Goal: Task Accomplishment & Management: Manage account settings

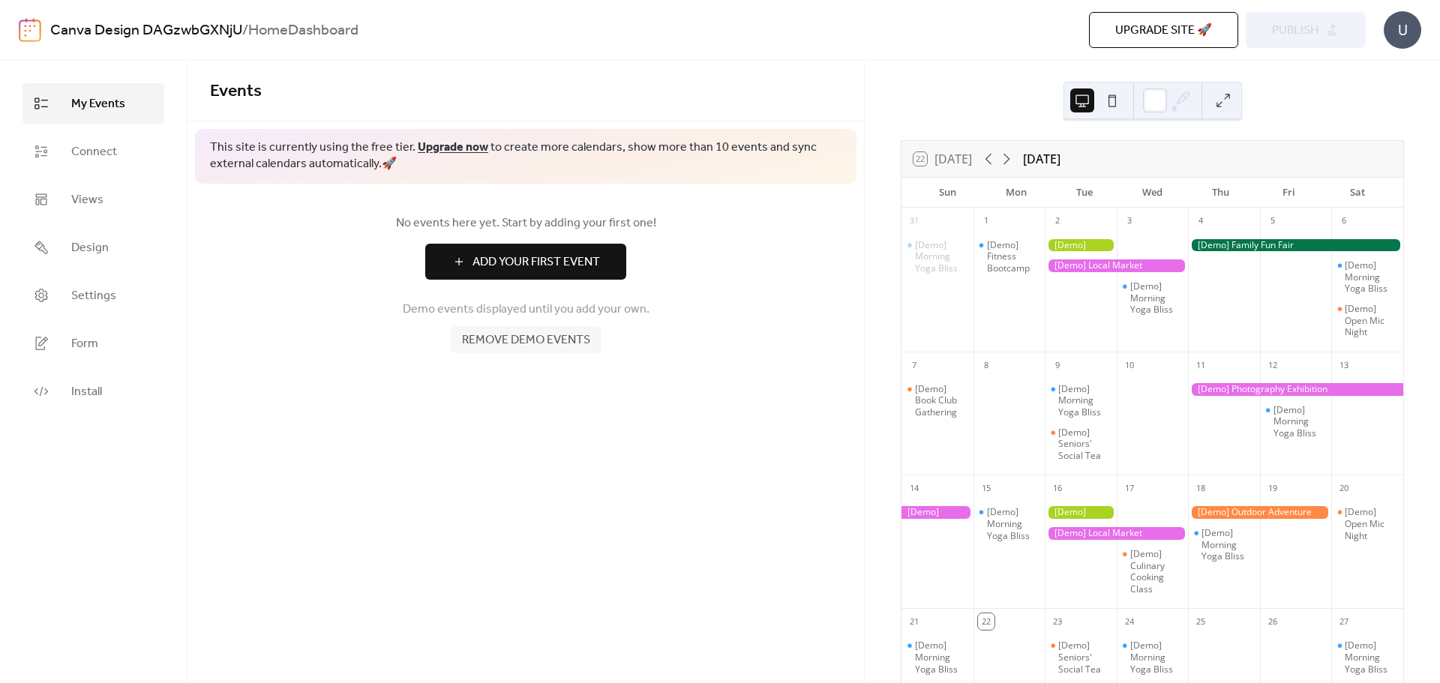
click at [578, 347] on span "Remove demo events" at bounding box center [526, 341] width 128 height 18
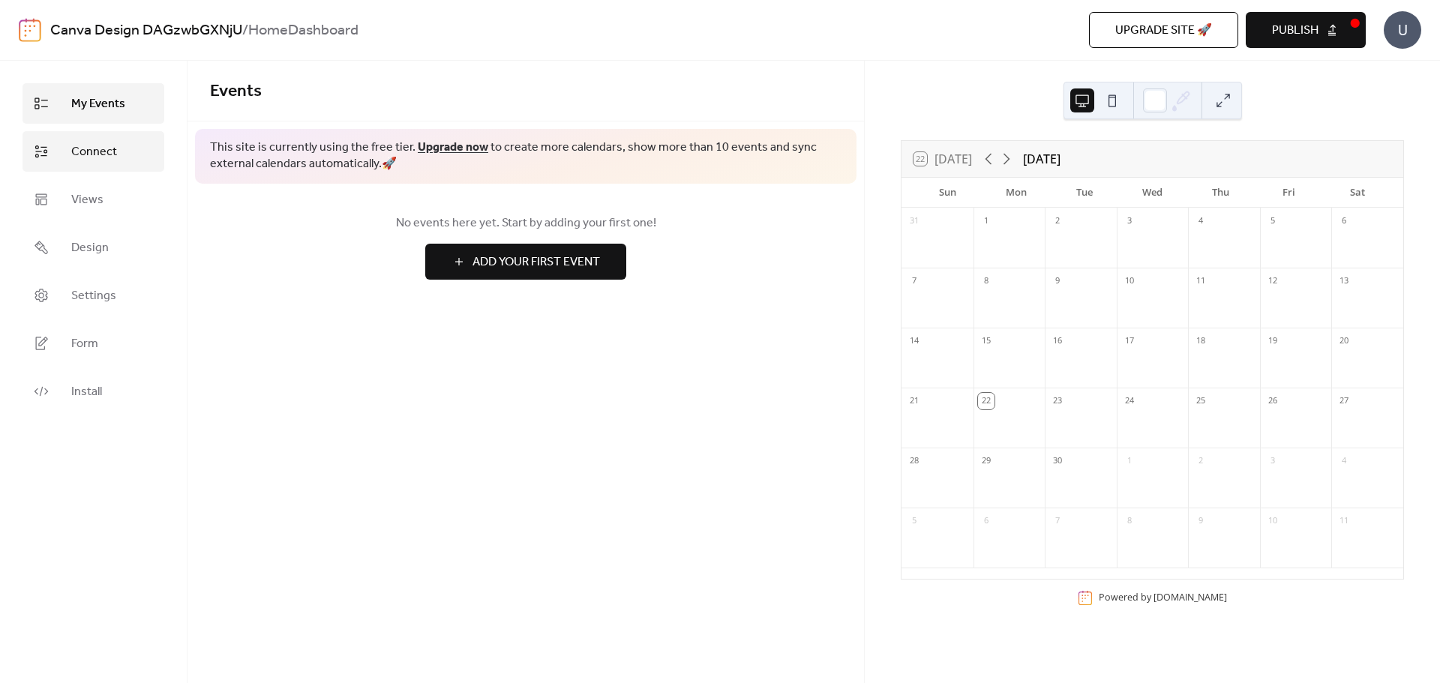
click at [92, 149] on span "Connect" at bounding box center [94, 152] width 46 height 18
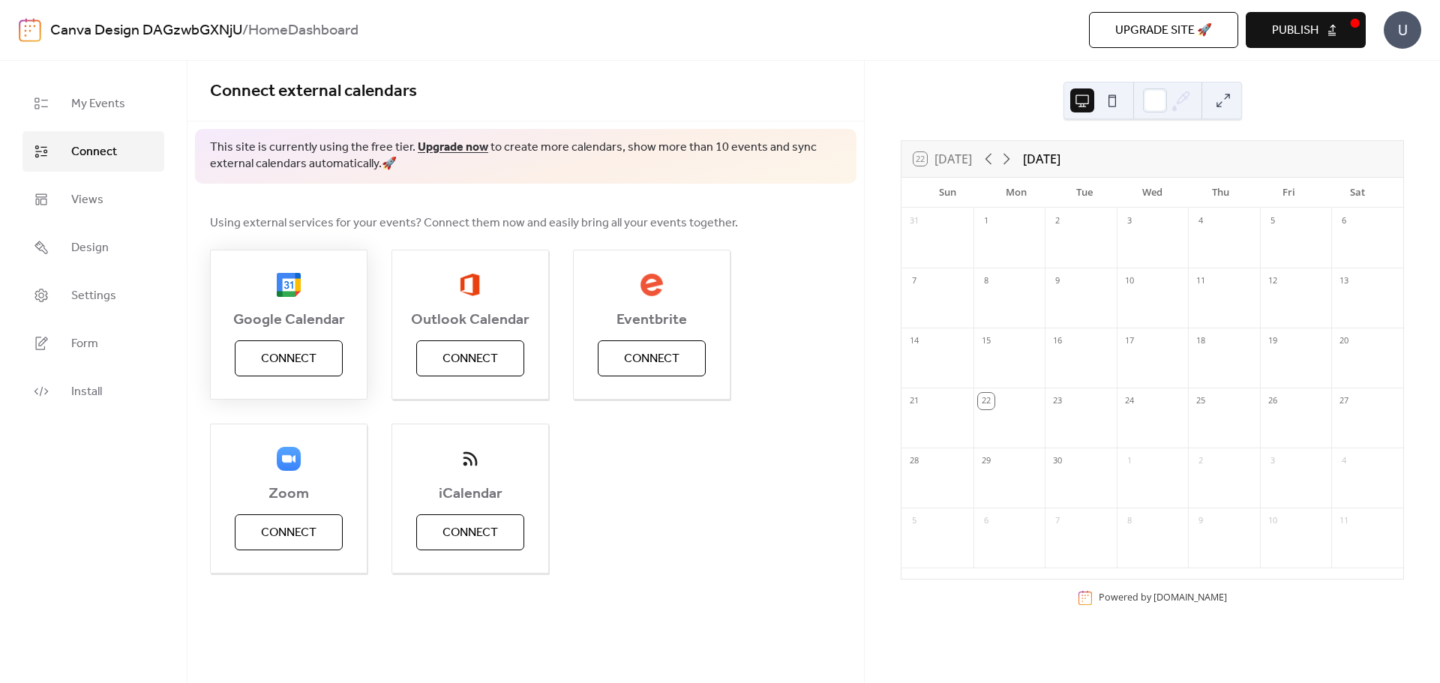
click at [328, 361] on button "Connect" at bounding box center [289, 359] width 108 height 36
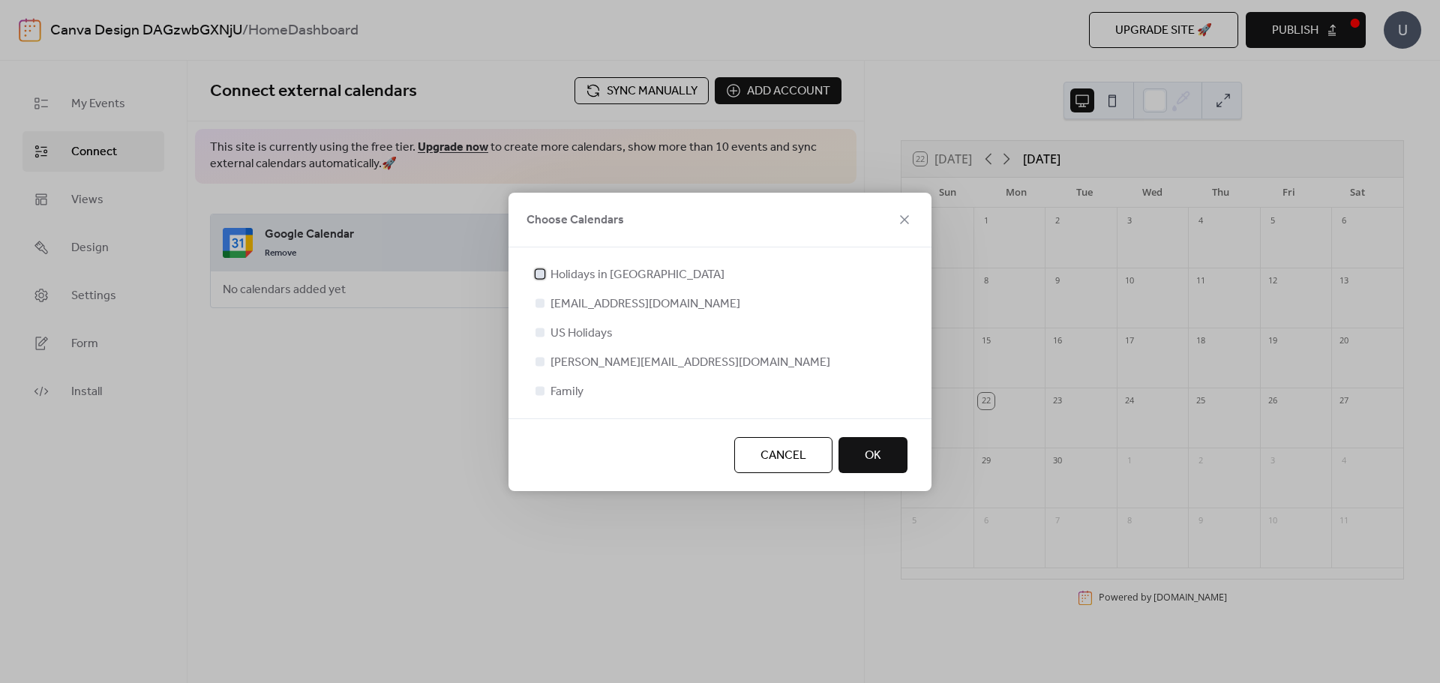
click at [542, 275] on div at bounding box center [540, 273] width 9 height 9
click at [539, 301] on div at bounding box center [540, 303] width 9 height 9
click at [541, 365] on div at bounding box center [540, 361] width 9 height 9
click at [539, 305] on div at bounding box center [540, 303] width 9 height 9
click at [541, 277] on div at bounding box center [540, 273] width 9 height 9
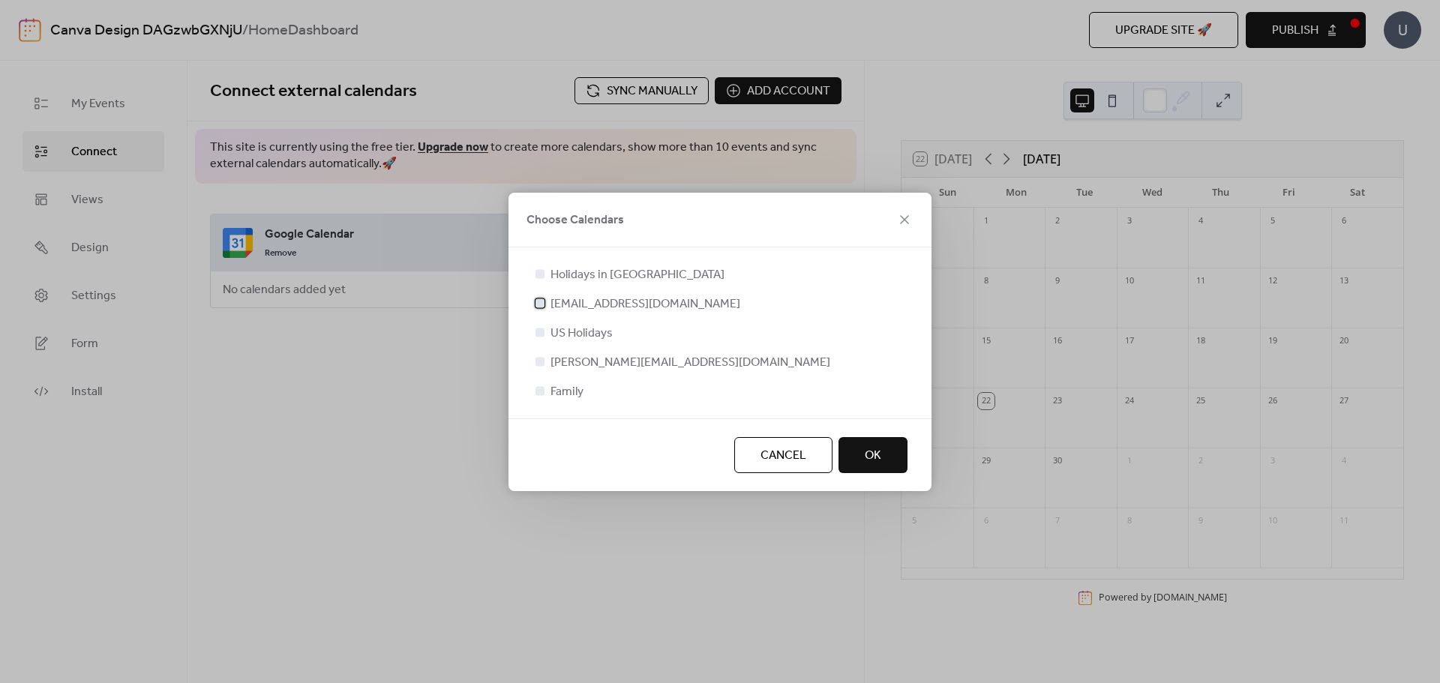
click at [542, 305] on div at bounding box center [540, 303] width 9 height 9
drag, startPoint x: 538, startPoint y: 366, endPoint x: 541, endPoint y: 357, distance: 9.5
click at [539, 365] on div at bounding box center [540, 361] width 15 height 15
click at [541, 357] on div at bounding box center [540, 361] width 9 height 9
click at [541, 360] on div at bounding box center [540, 361] width 9 height 9
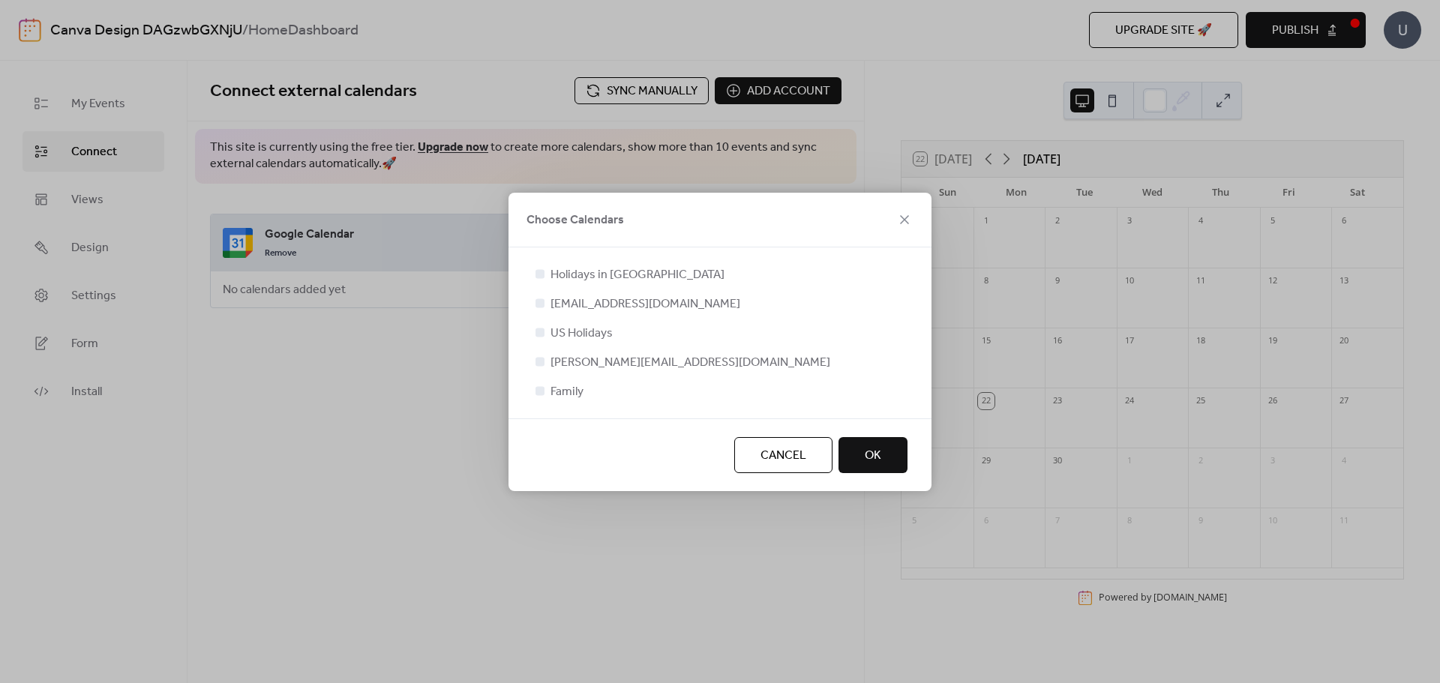
click at [541, 362] on div at bounding box center [540, 361] width 9 height 9
click at [539, 392] on div at bounding box center [540, 390] width 9 height 9
click at [875, 450] on span "OK" at bounding box center [873, 456] width 17 height 18
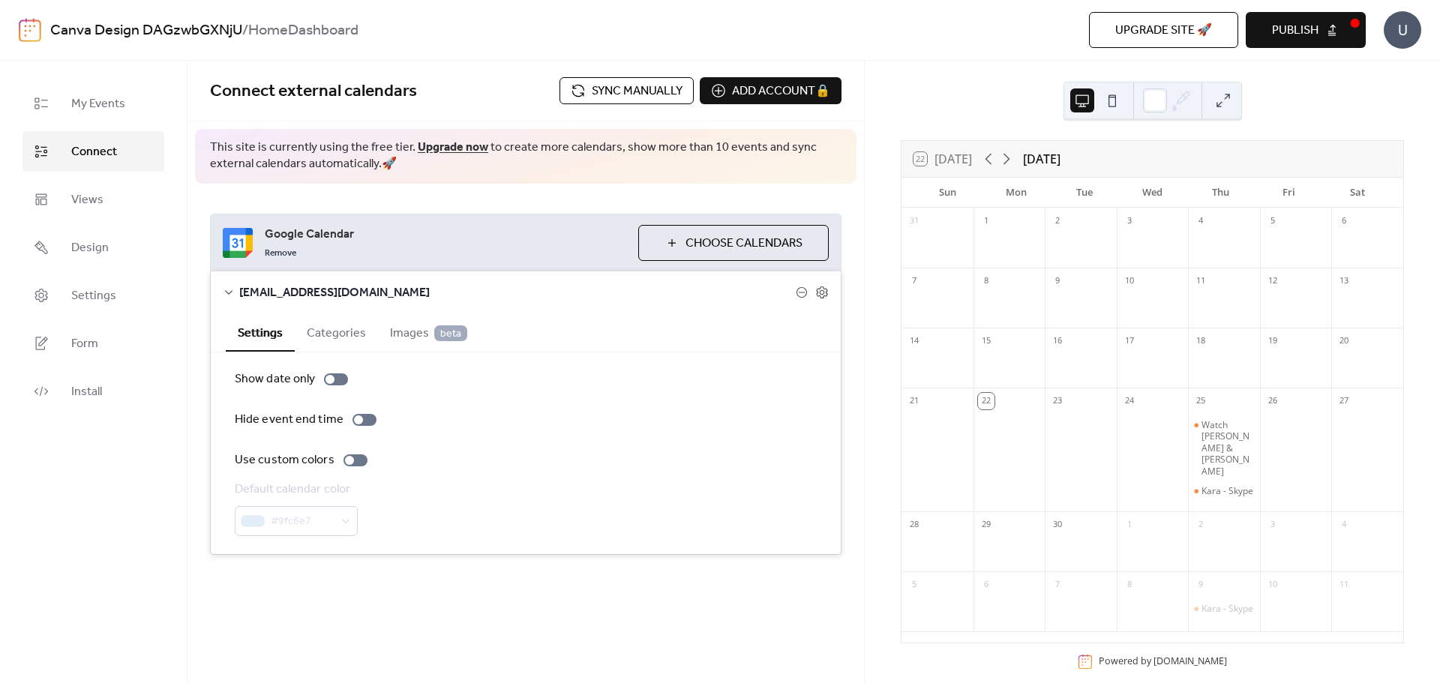
click at [350, 330] on button "Categories" at bounding box center [336, 332] width 83 height 37
click at [261, 334] on button "Settings" at bounding box center [260, 332] width 69 height 37
click at [715, 253] on span "Choose Calendars" at bounding box center [744, 244] width 117 height 18
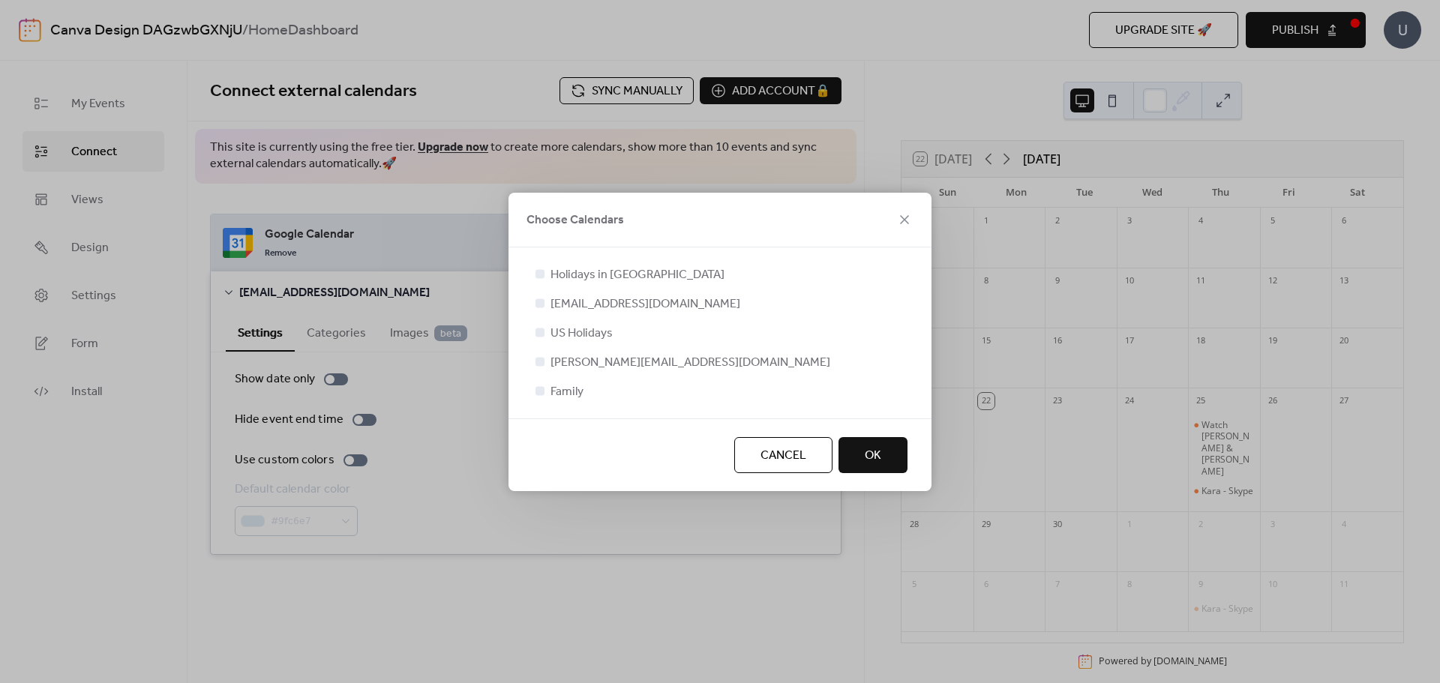
click at [538, 366] on div at bounding box center [540, 361] width 15 height 15
click at [539, 364] on div at bounding box center [540, 361] width 9 height 9
click at [539, 362] on div at bounding box center [540, 361] width 9 height 9
click at [589, 359] on span "[PERSON_NAME][EMAIL_ADDRESS][DOMAIN_NAME]" at bounding box center [691, 363] width 280 height 18
click at [572, 396] on span "Family" at bounding box center [567, 392] width 33 height 18
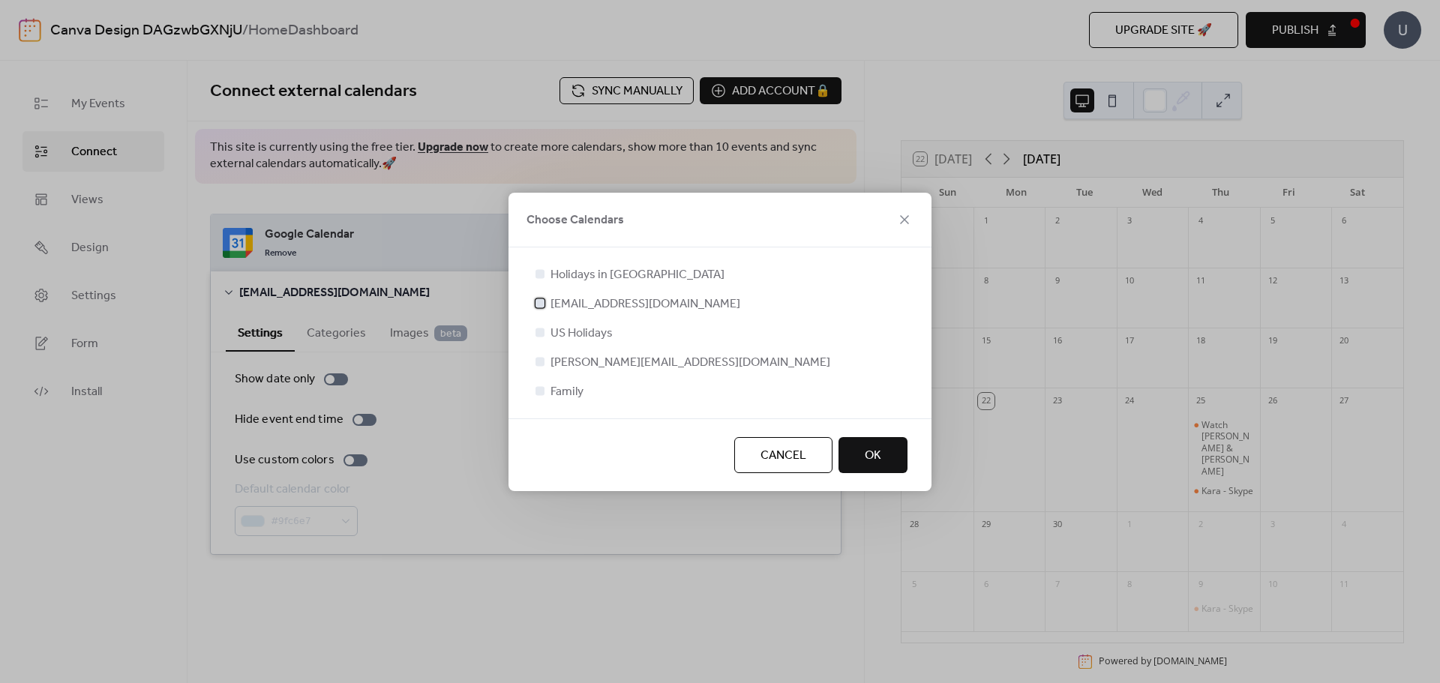
click at [538, 302] on icon at bounding box center [540, 303] width 6 height 6
click at [539, 359] on div at bounding box center [540, 361] width 9 height 9
click at [873, 453] on span "OK" at bounding box center [873, 456] width 17 height 18
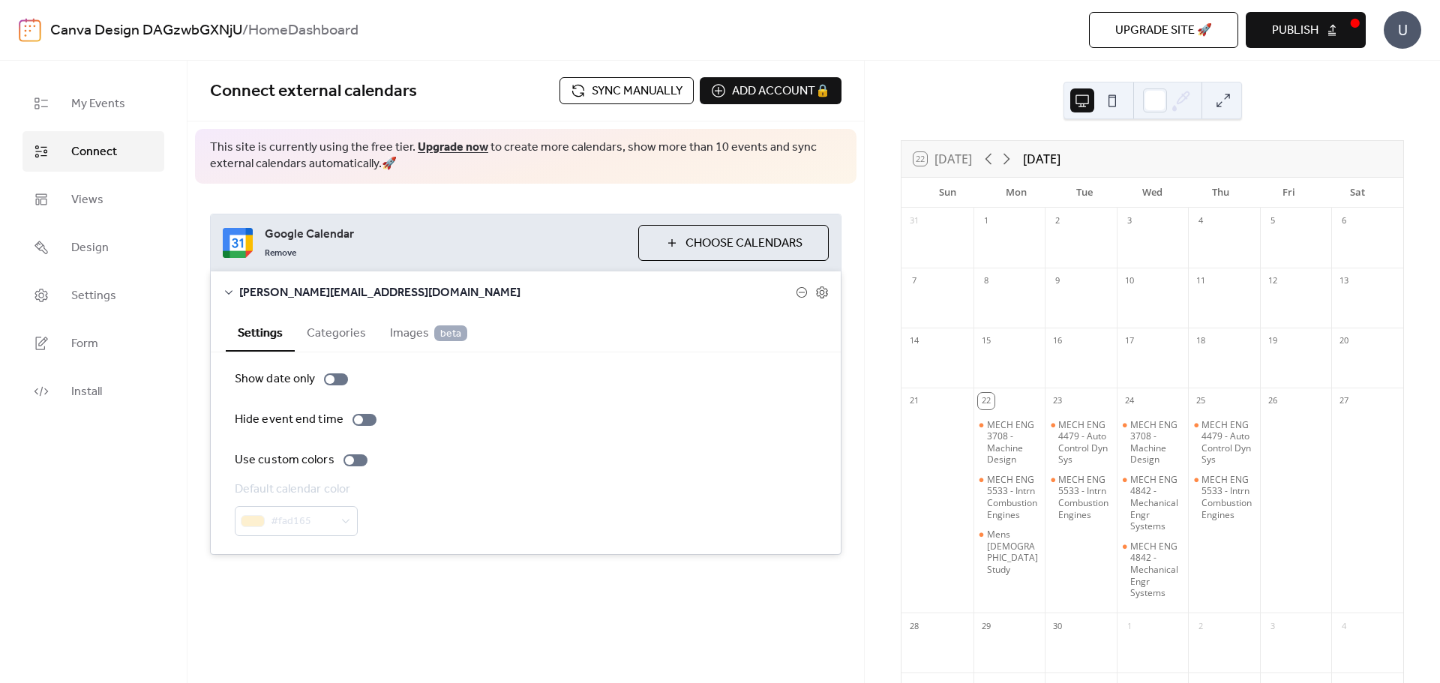
click at [624, 89] on span "Sync manually" at bounding box center [637, 92] width 91 height 18
click at [352, 463] on div at bounding box center [356, 461] width 24 height 12
click at [357, 419] on div at bounding box center [358, 420] width 9 height 9
click at [357, 419] on div at bounding box center [365, 420] width 24 height 12
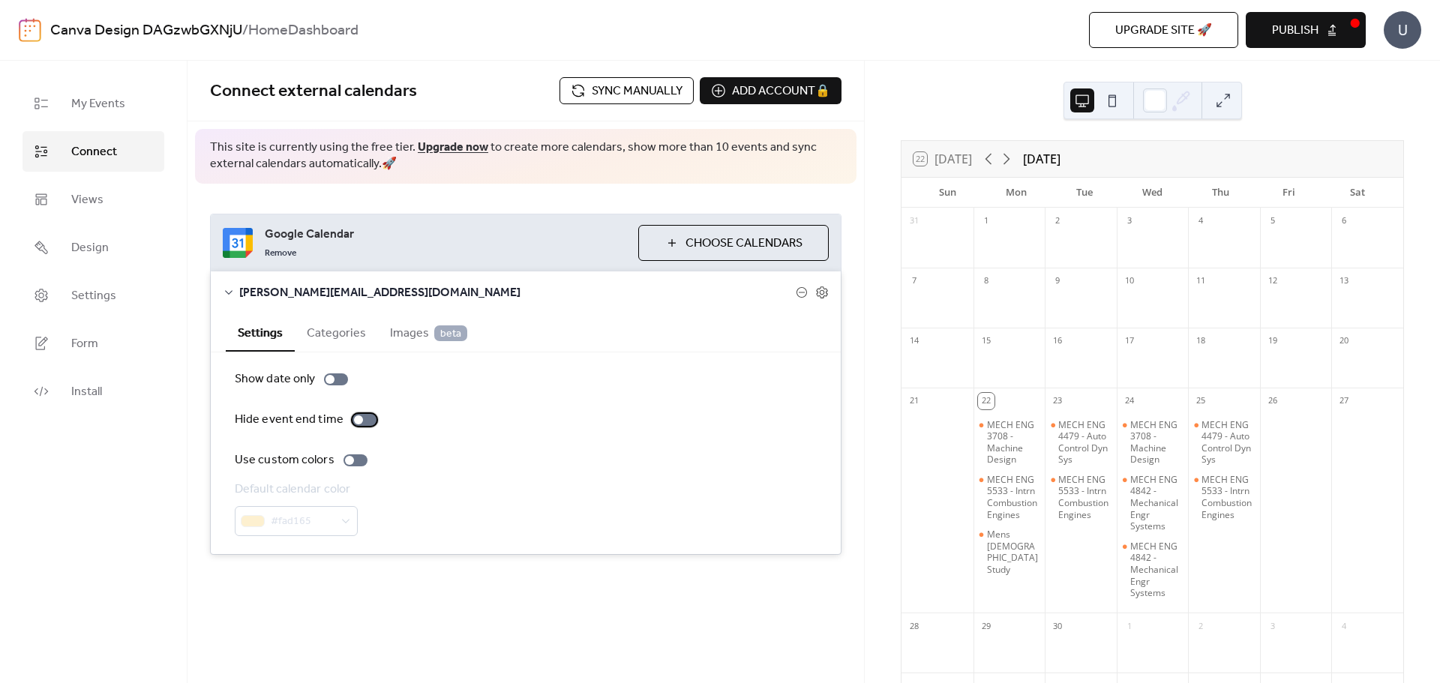
click at [357, 419] on div at bounding box center [358, 420] width 9 height 9
click at [331, 333] on button "Categories" at bounding box center [336, 332] width 83 height 37
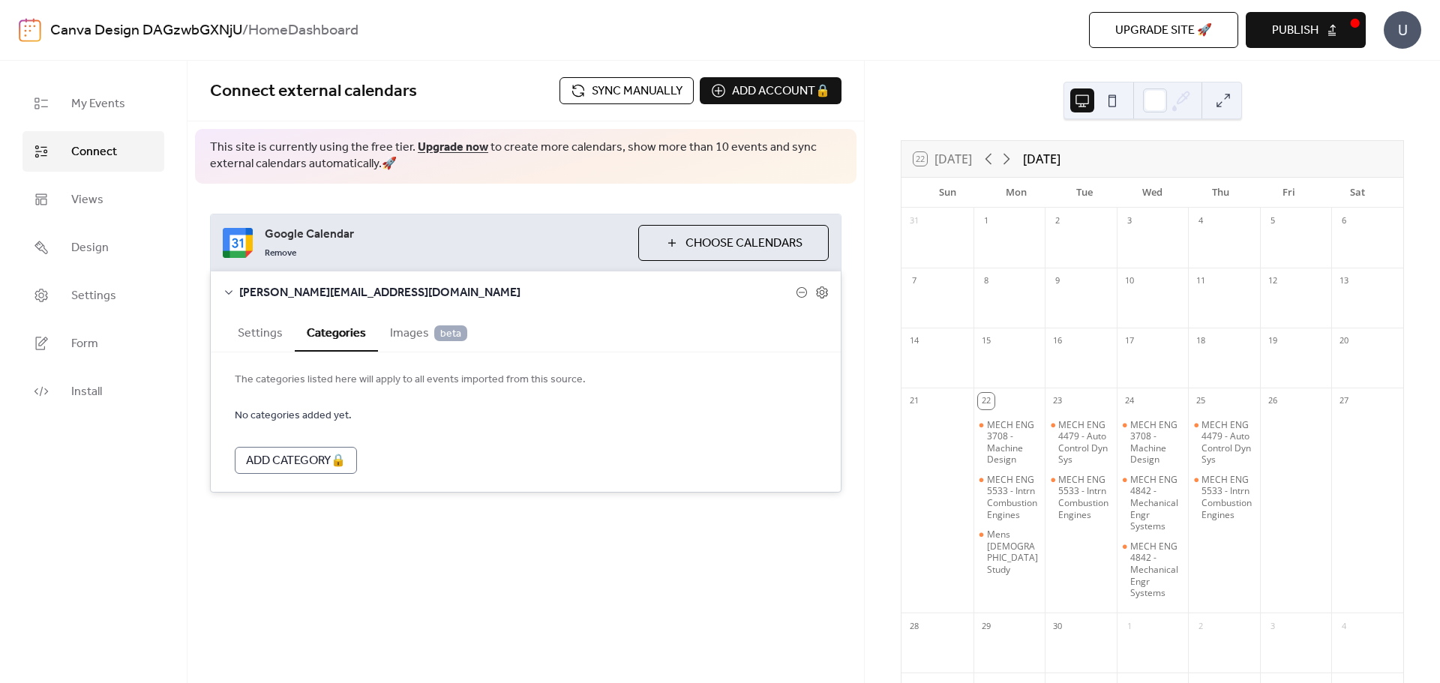
click at [273, 338] on button "Settings" at bounding box center [260, 332] width 69 height 37
click at [219, 291] on div "[PERSON_NAME][EMAIL_ADDRESS][DOMAIN_NAME]" at bounding box center [526, 293] width 630 height 42
click at [229, 290] on icon at bounding box center [229, 293] width 12 height 12
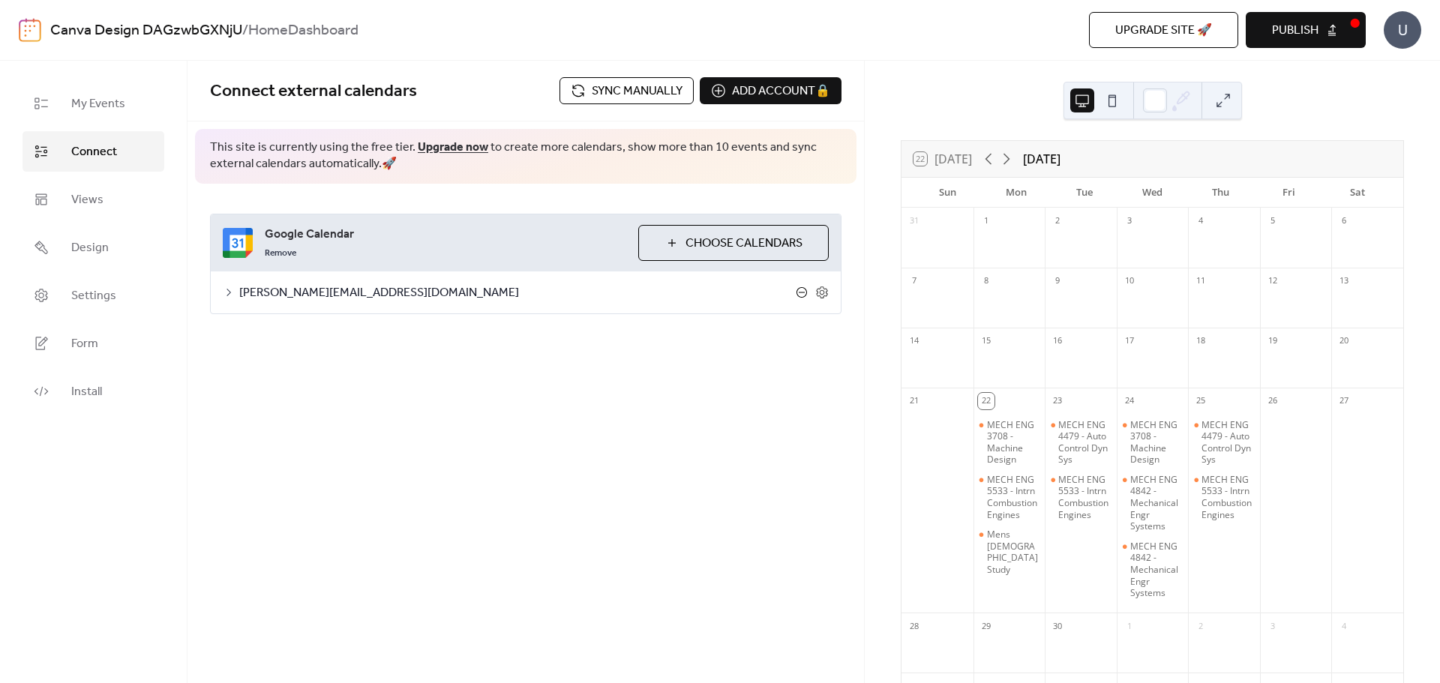
click at [801, 294] on icon at bounding box center [802, 293] width 12 height 12
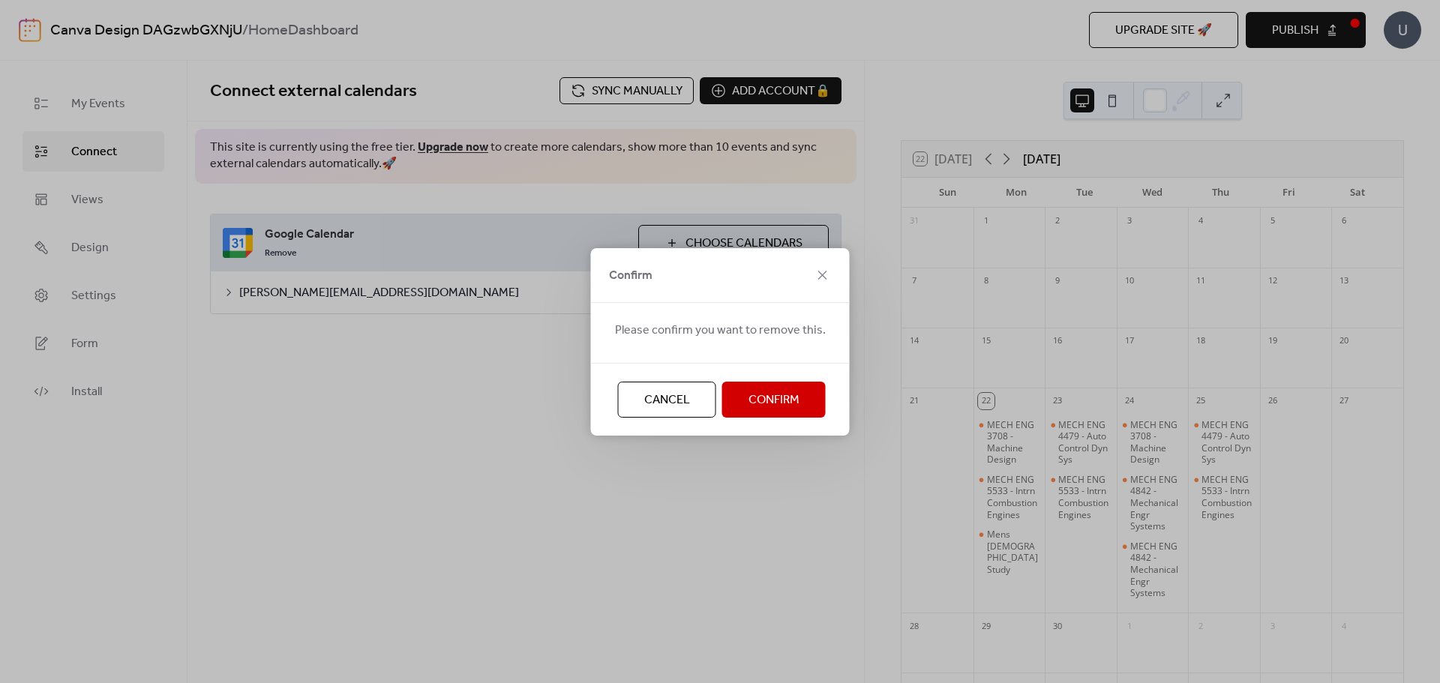
click at [782, 408] on span "Confirm" at bounding box center [774, 401] width 51 height 18
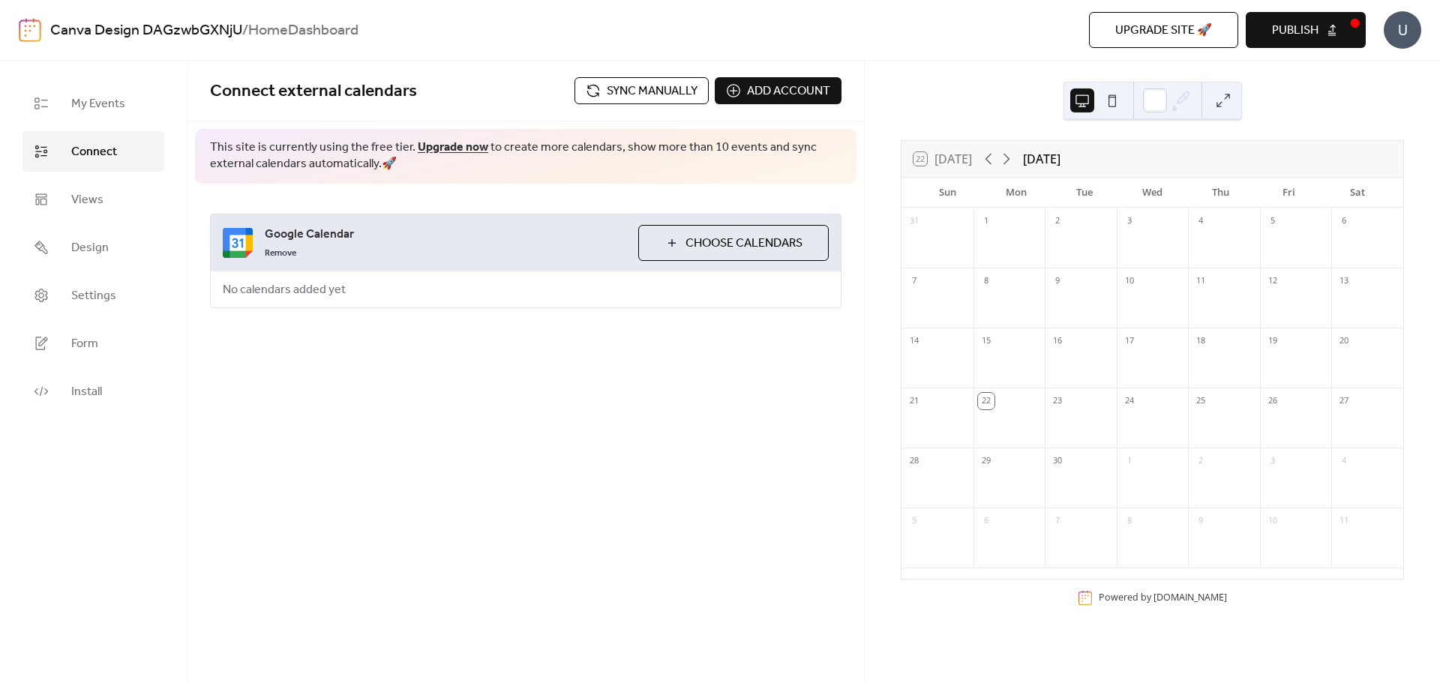
click at [746, 240] on span "Choose Calendars" at bounding box center [744, 244] width 117 height 18
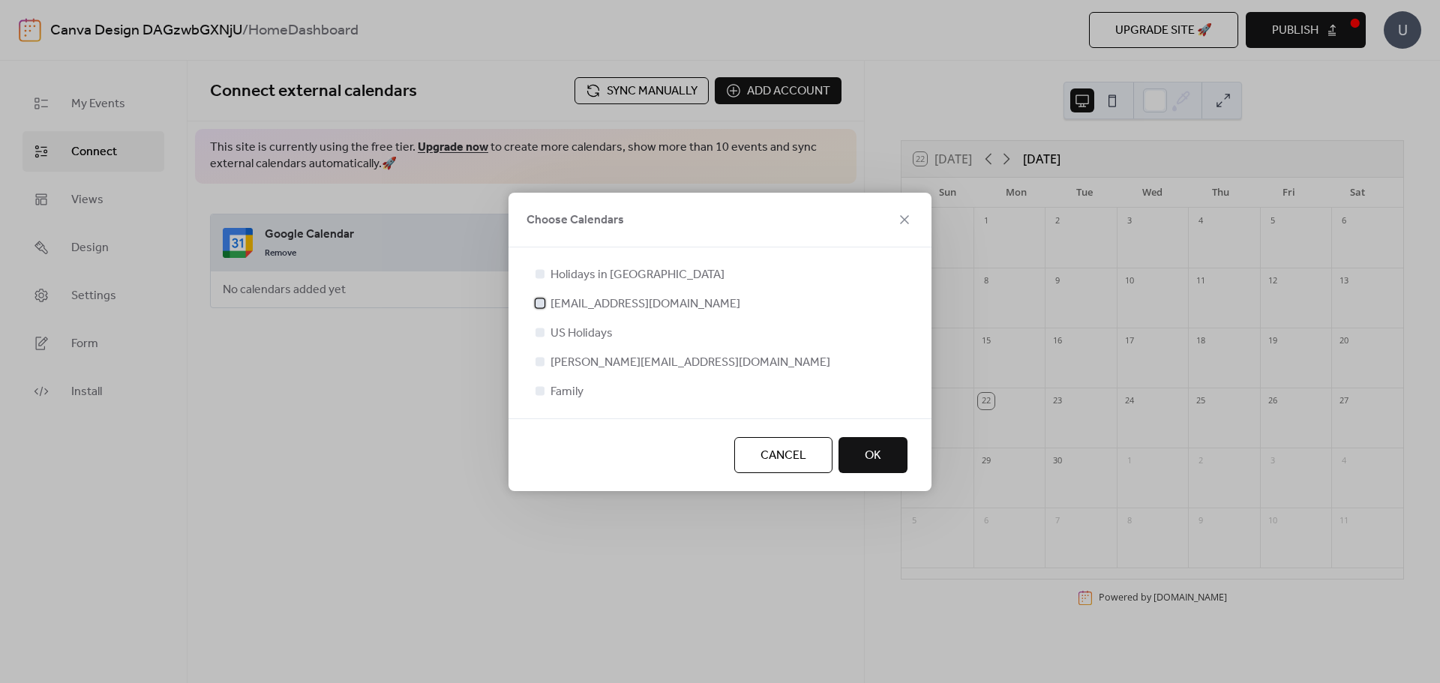
click at [542, 307] on div at bounding box center [540, 303] width 9 height 9
click at [538, 333] on div at bounding box center [540, 332] width 9 height 9
click at [539, 363] on div at bounding box center [540, 361] width 9 height 9
drag, startPoint x: 538, startPoint y: 397, endPoint x: 548, endPoint y: 392, distance: 11.1
click at [541, 395] on div at bounding box center [540, 390] width 15 height 15
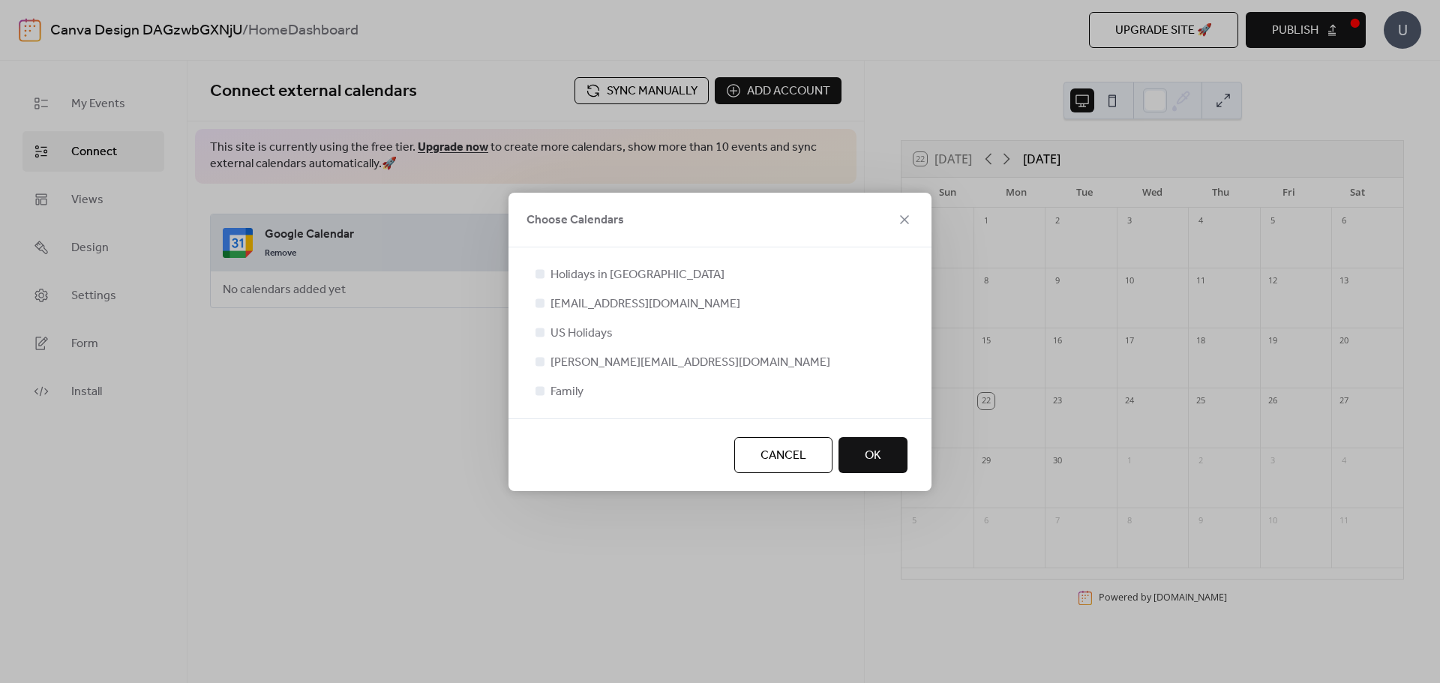
drag, startPoint x: 536, startPoint y: 392, endPoint x: 827, endPoint y: 323, distance: 299.6
click at [545, 389] on div at bounding box center [540, 390] width 15 height 15
click at [908, 219] on icon at bounding box center [905, 220] width 18 height 18
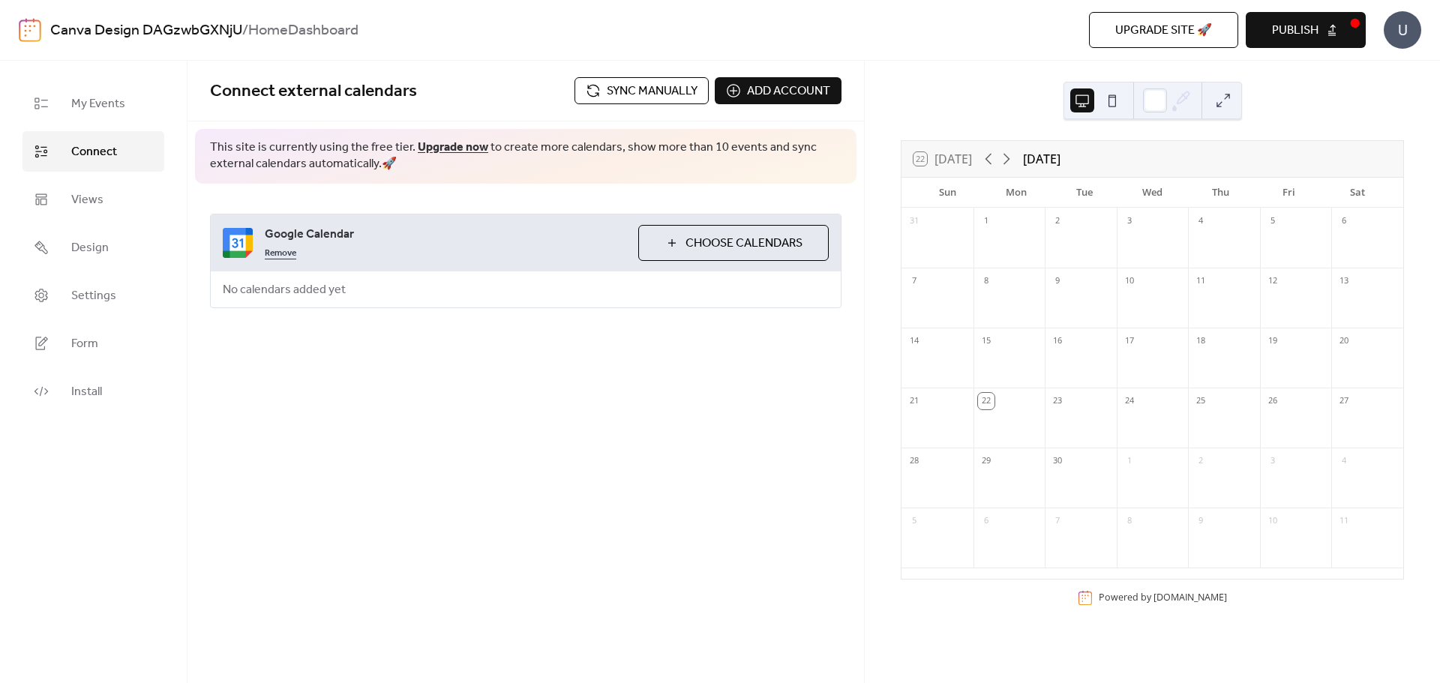
click at [284, 248] on link "Remove" at bounding box center [281, 252] width 32 height 18
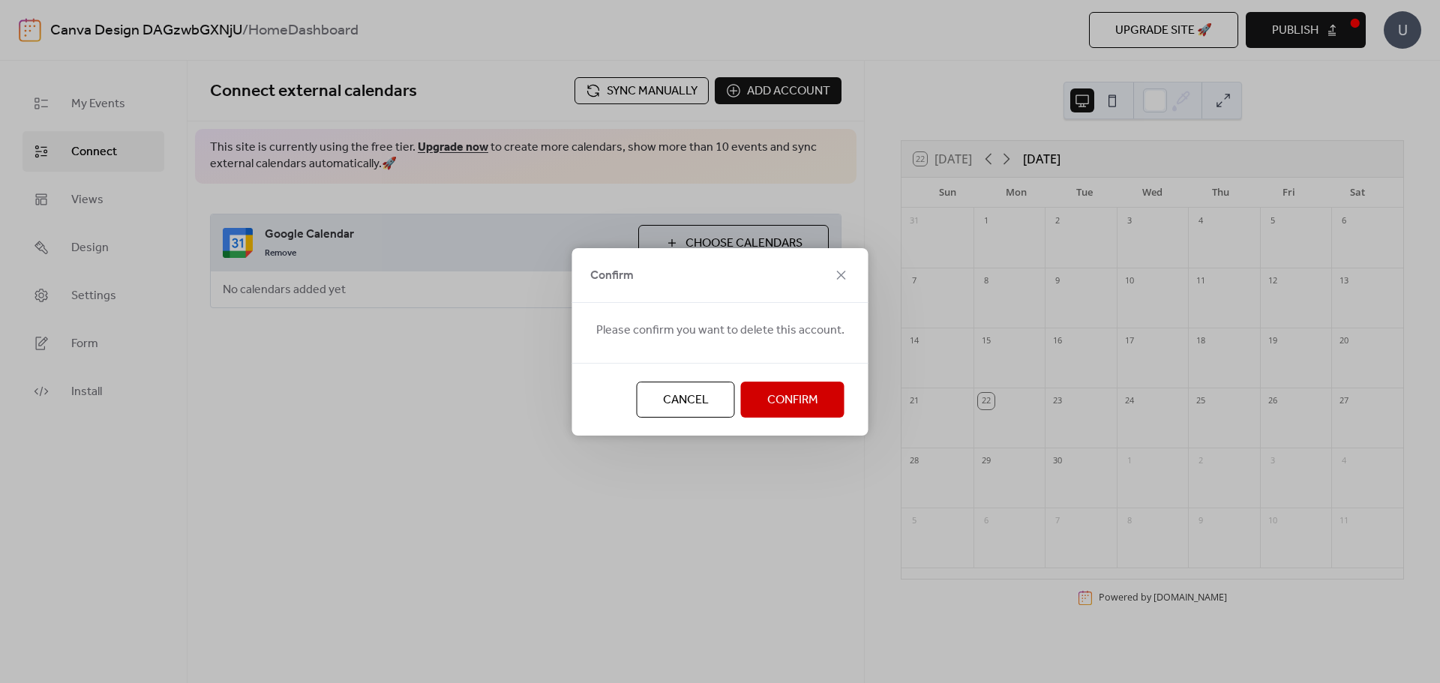
click at [788, 392] on span "Confirm" at bounding box center [792, 401] width 51 height 18
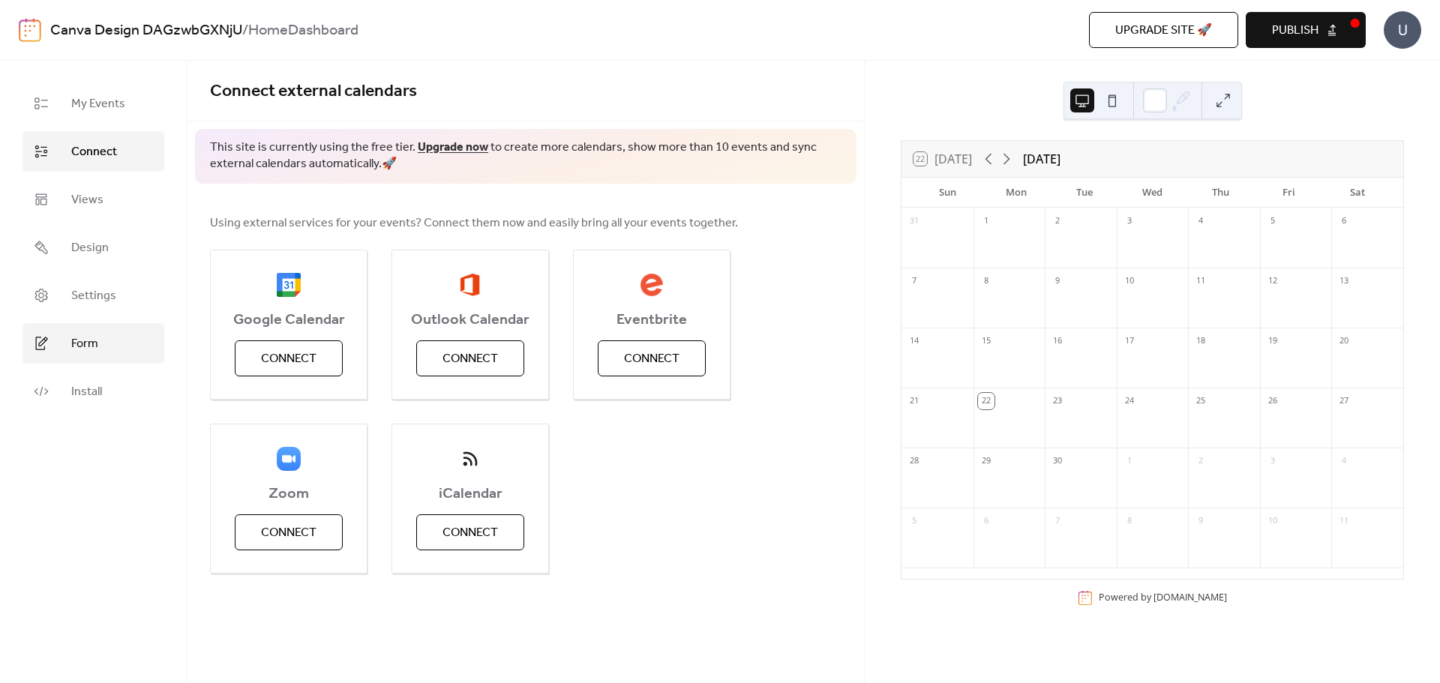
click at [95, 336] on span "Form" at bounding box center [84, 344] width 27 height 18
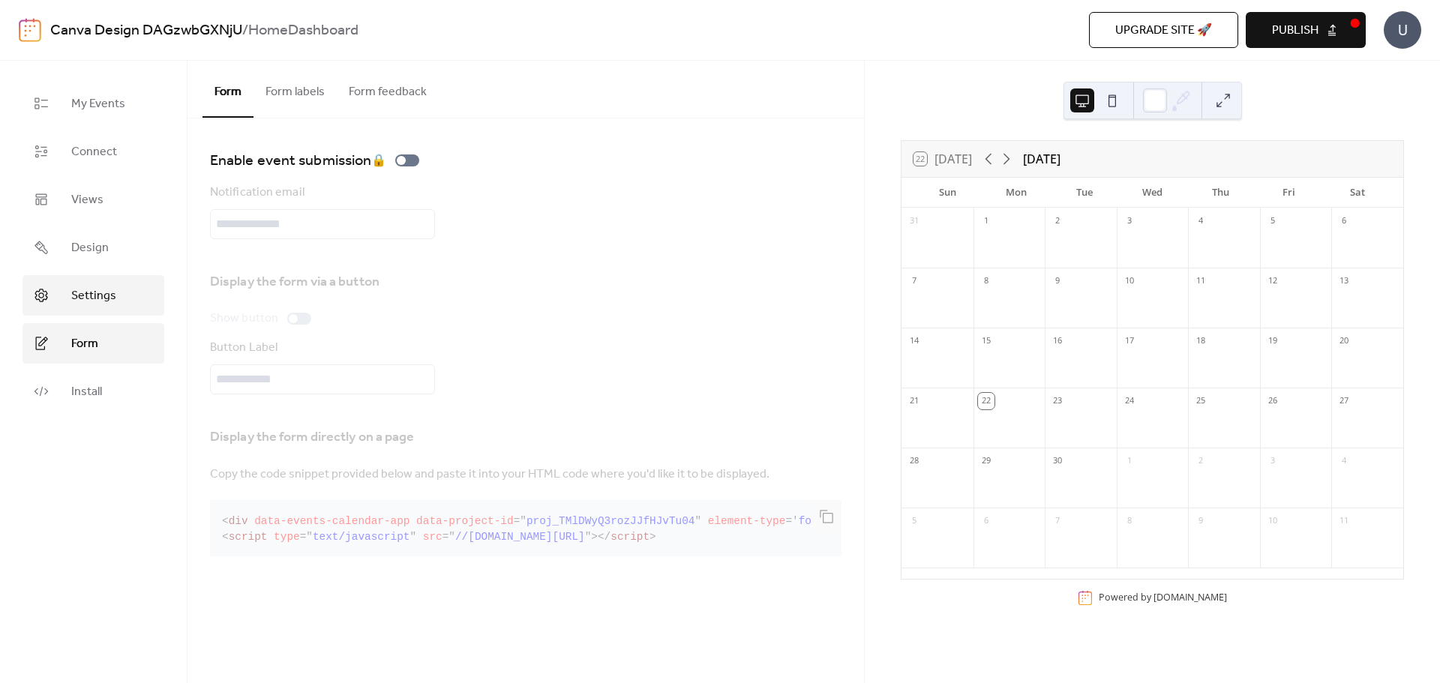
click at [95, 303] on span "Settings" at bounding box center [93, 296] width 45 height 18
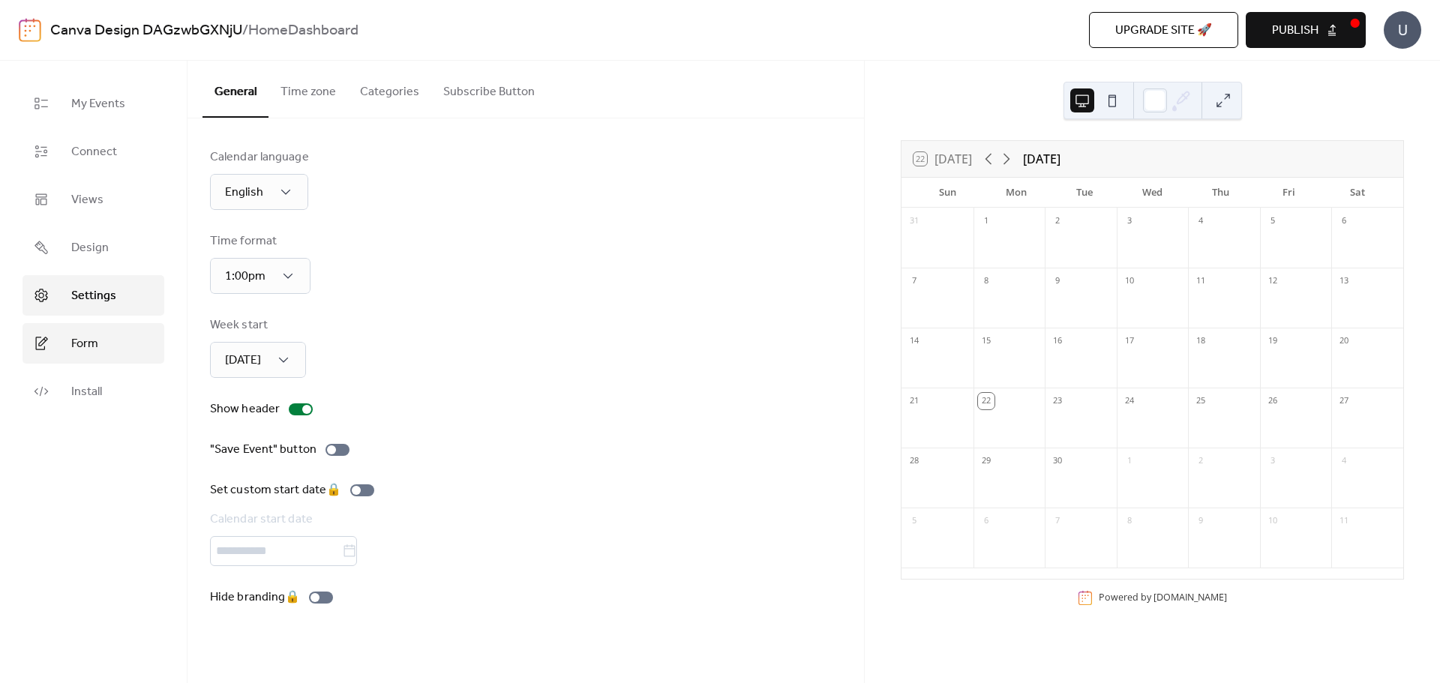
click at [91, 340] on span "Form" at bounding box center [84, 344] width 27 height 18
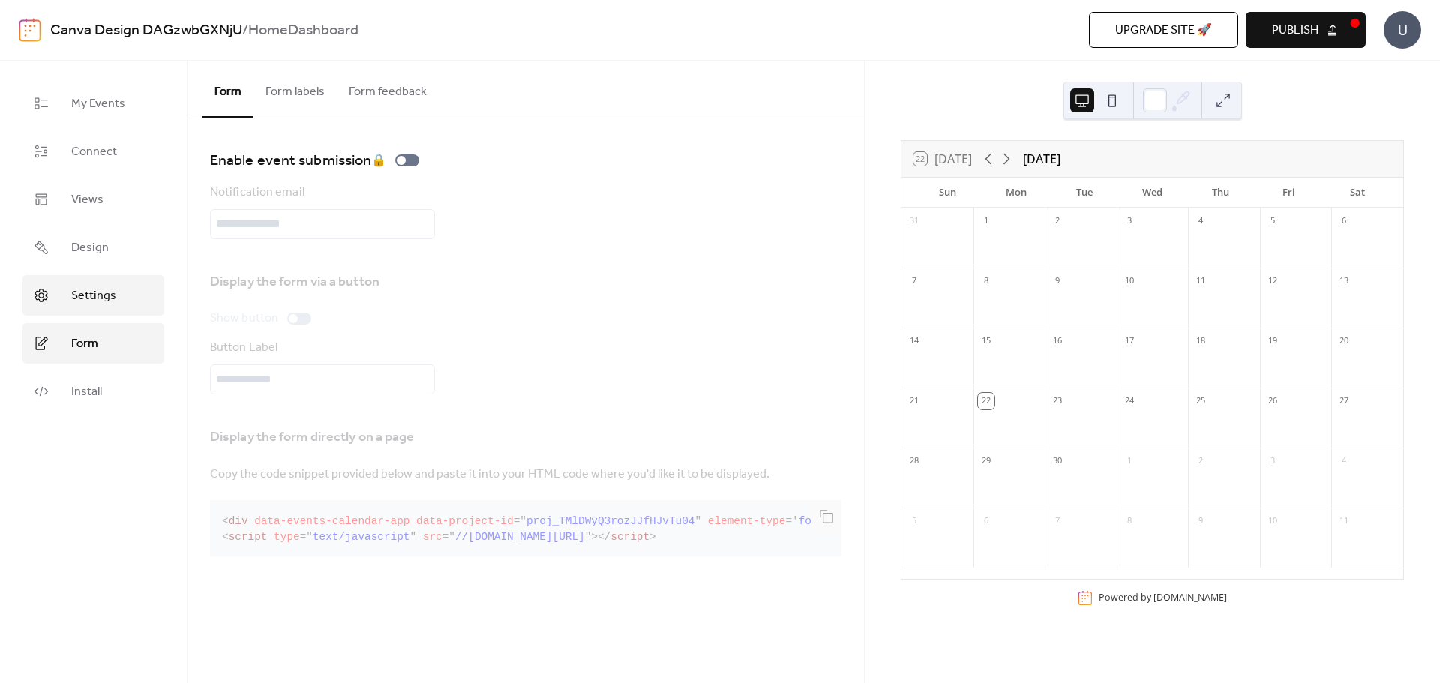
click at [107, 291] on span "Settings" at bounding box center [93, 296] width 45 height 18
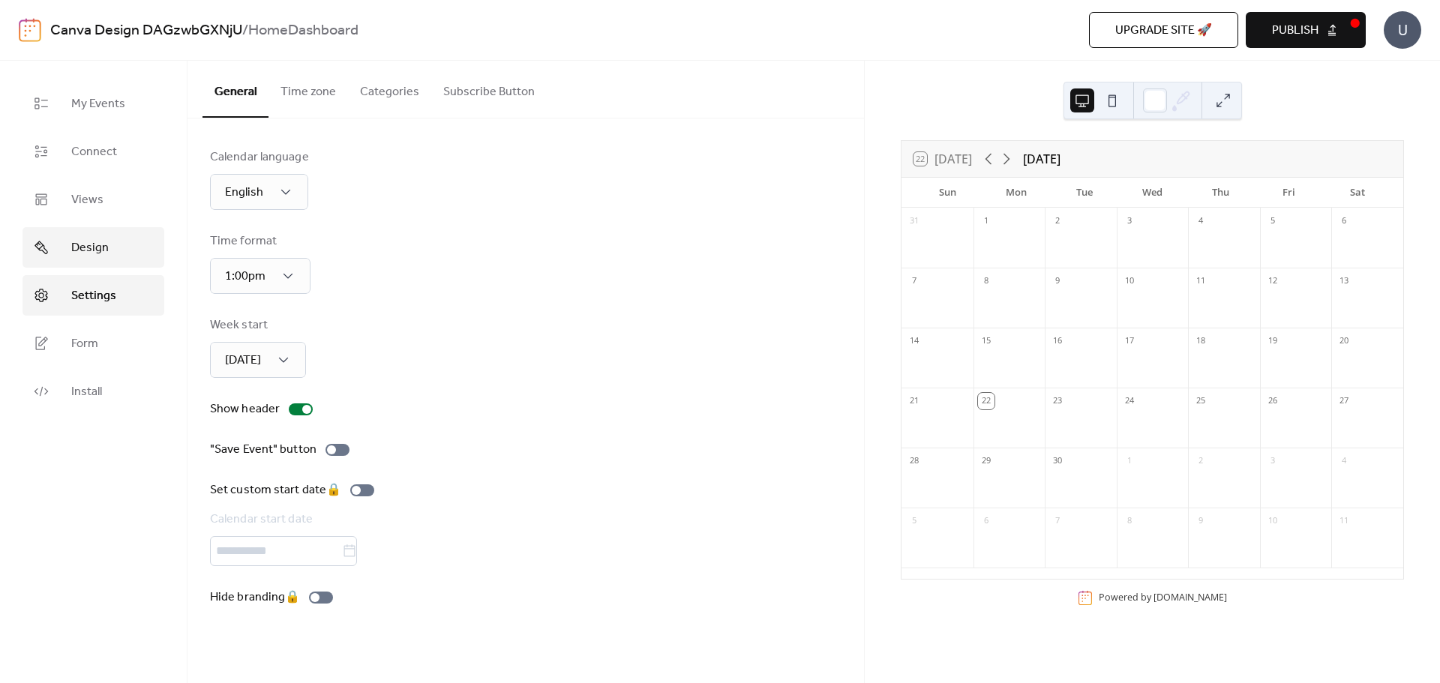
click at [103, 254] on span "Design" at bounding box center [90, 248] width 38 height 18
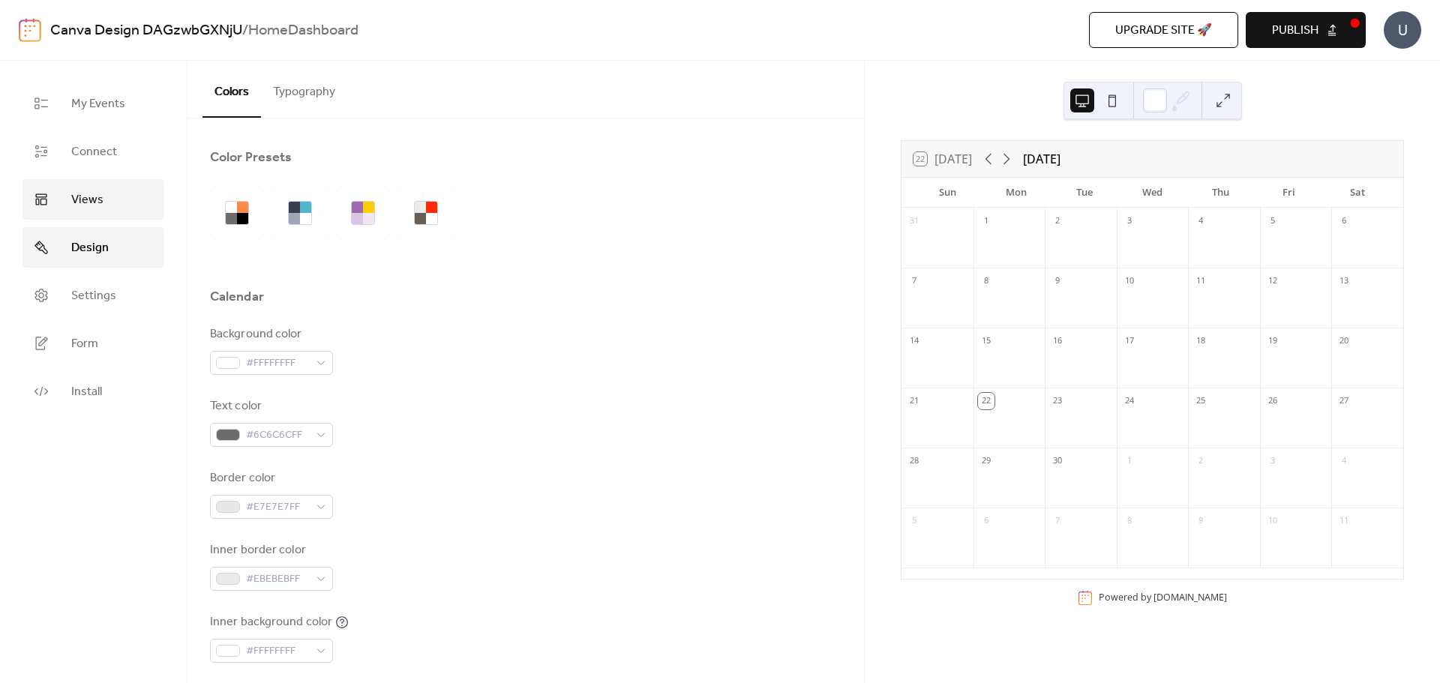
click at [101, 209] on span "Views" at bounding box center [87, 200] width 32 height 18
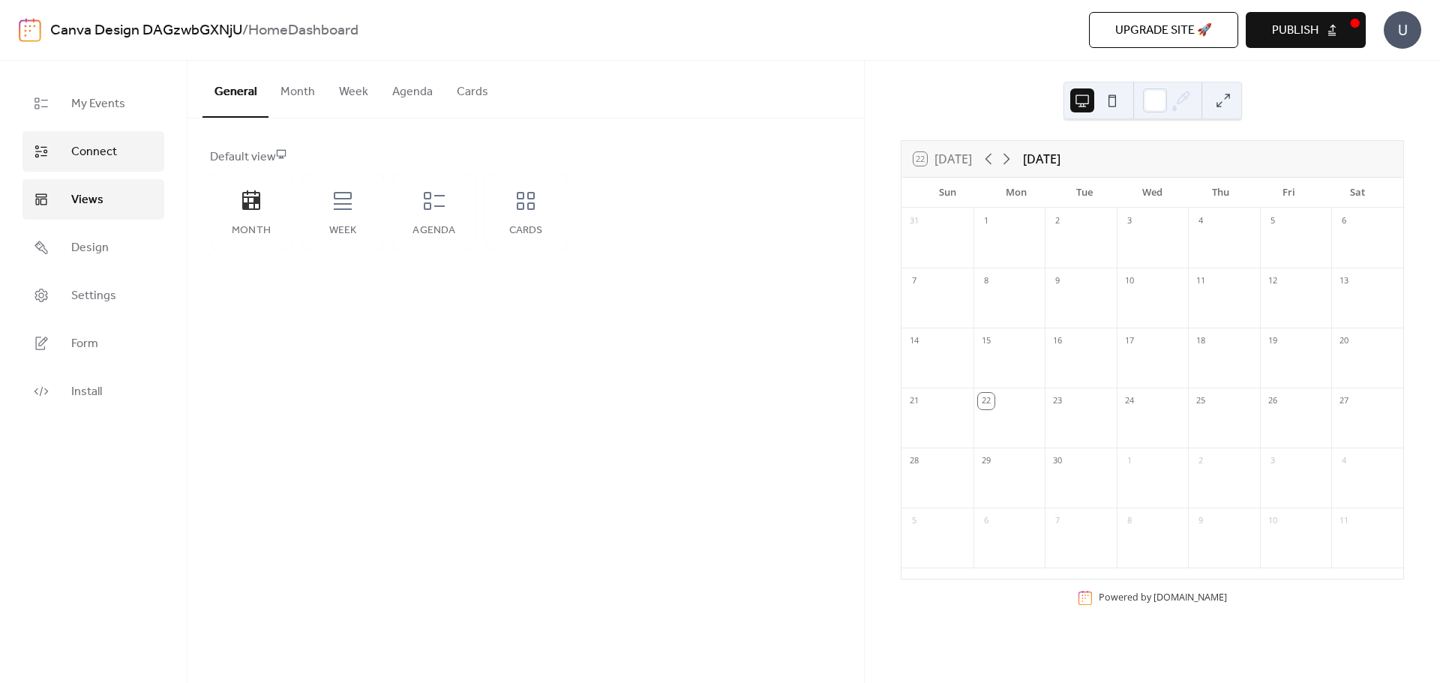
click at [94, 149] on span "Connect" at bounding box center [94, 152] width 46 height 18
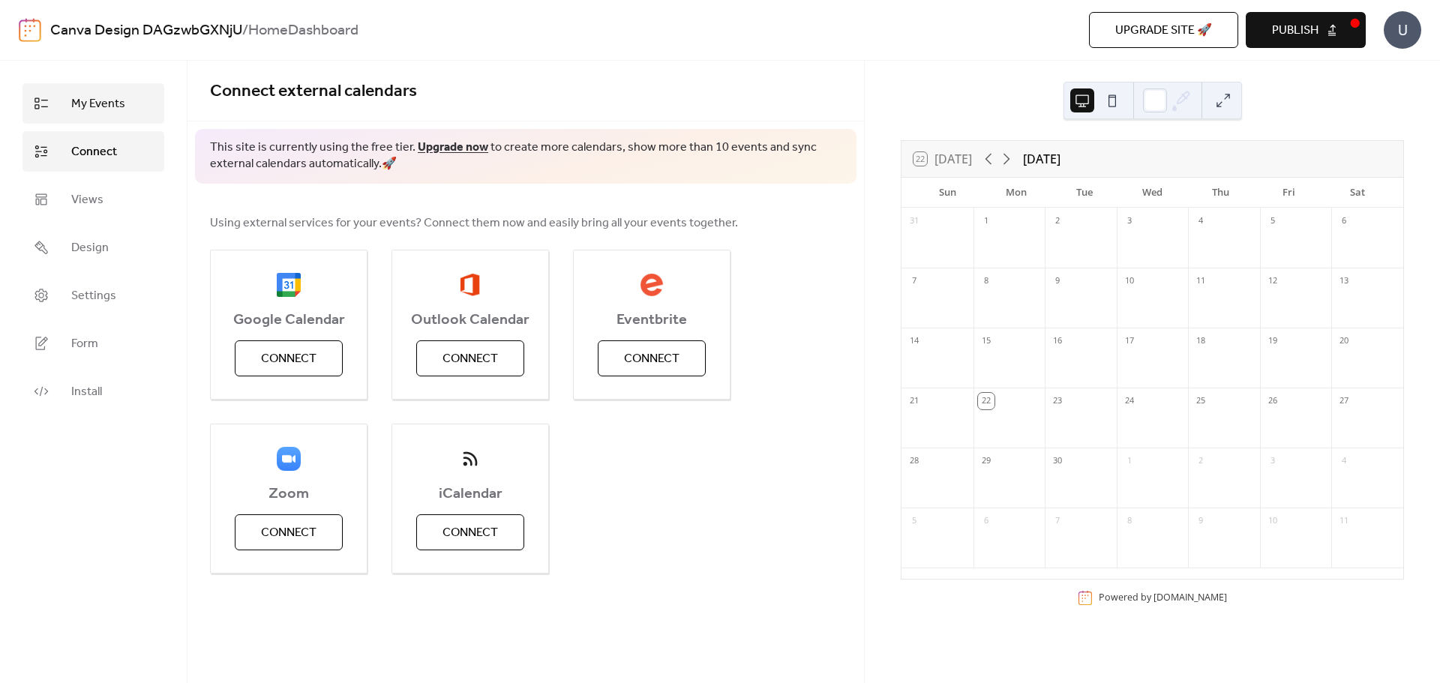
click at [86, 95] on span "My Events" at bounding box center [98, 104] width 54 height 18
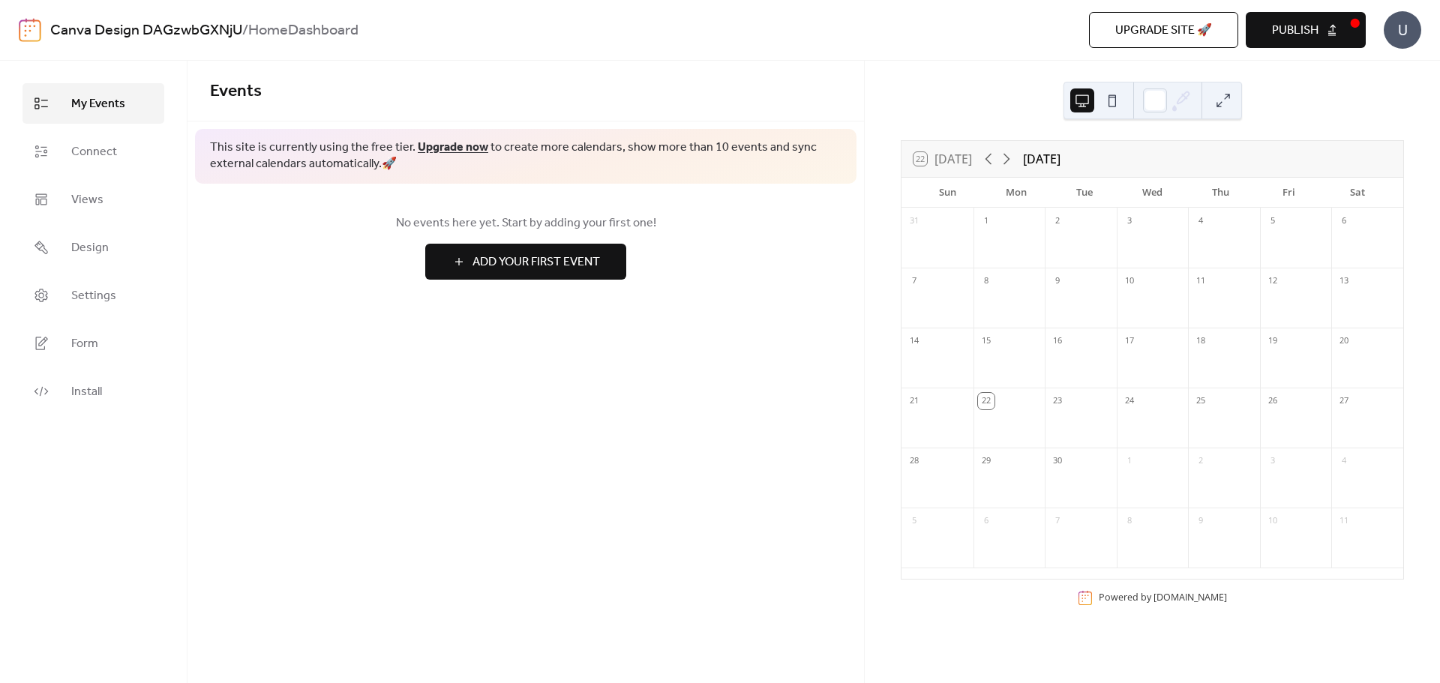
click at [1396, 39] on div "U" at bounding box center [1403, 30] width 38 height 38
click at [1376, 71] on span "Account" at bounding box center [1373, 68] width 44 height 18
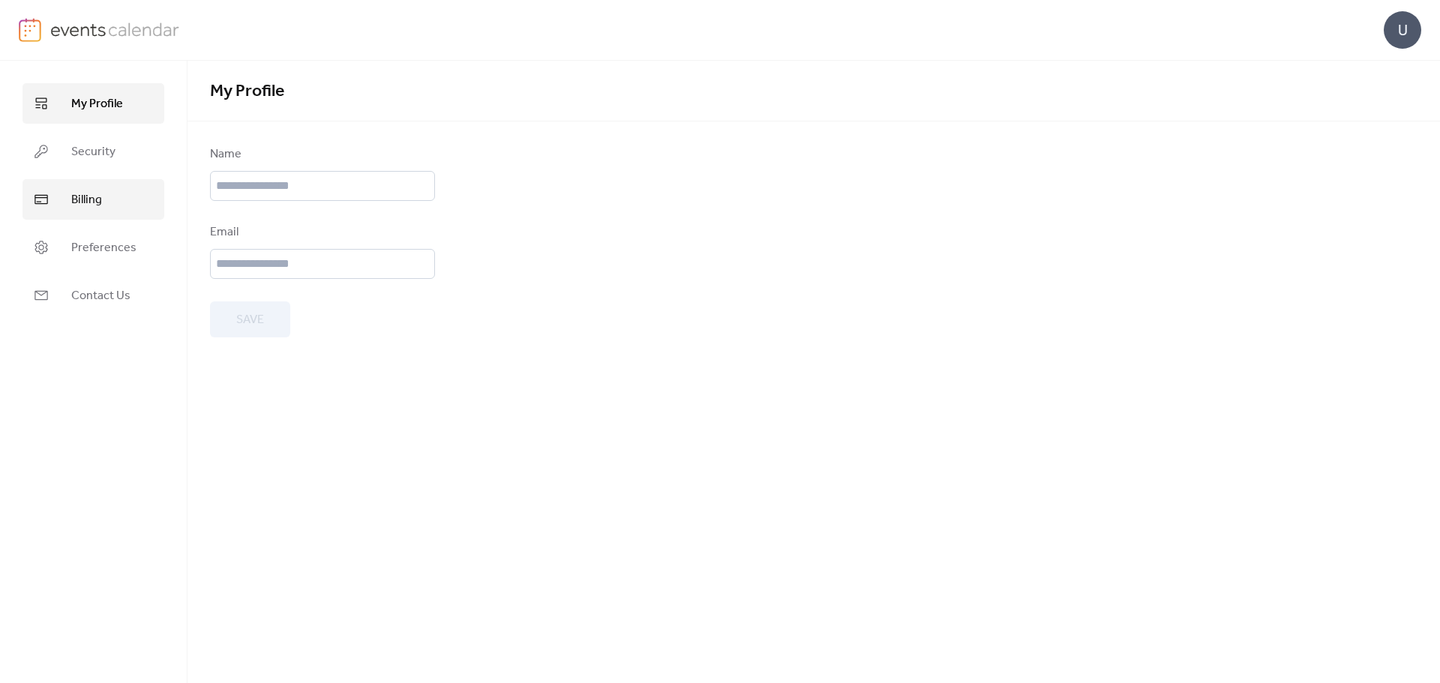
click at [94, 192] on span "Billing" at bounding box center [86, 200] width 31 height 18
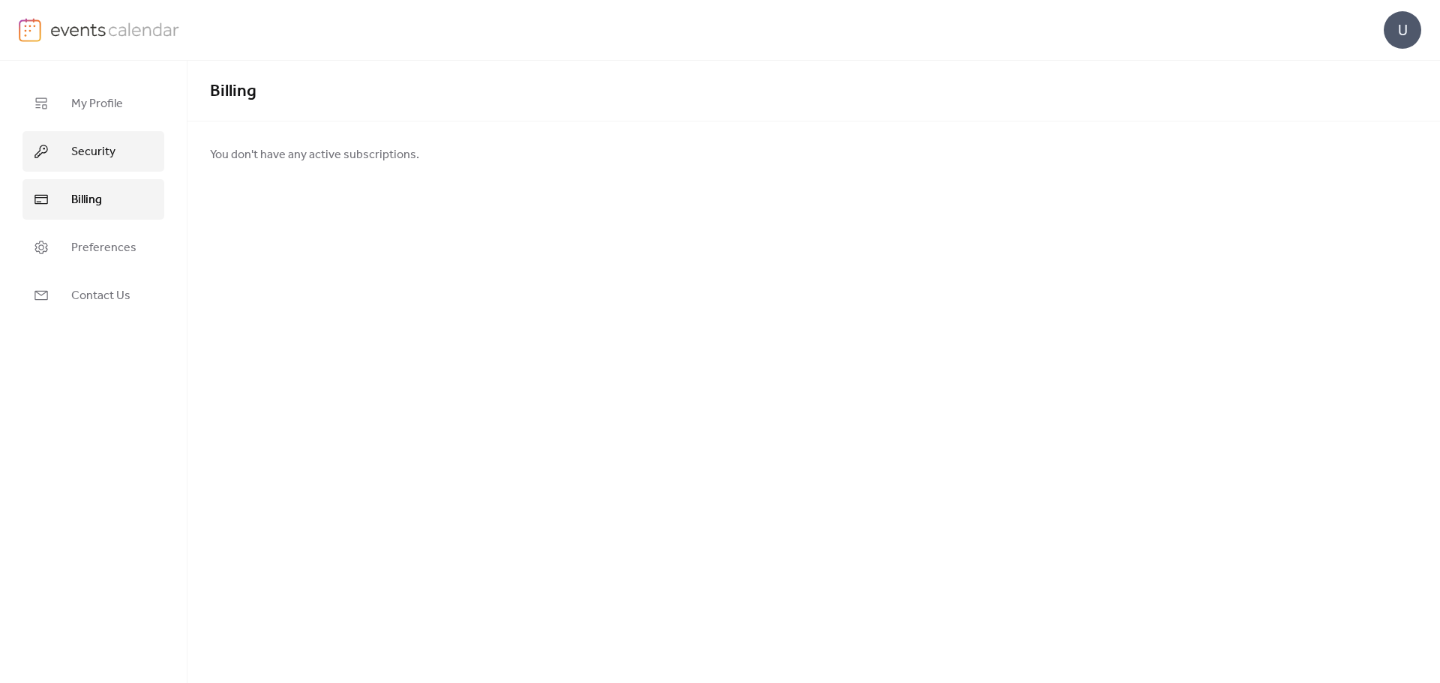
click at [89, 146] on span "Security" at bounding box center [93, 152] width 44 height 18
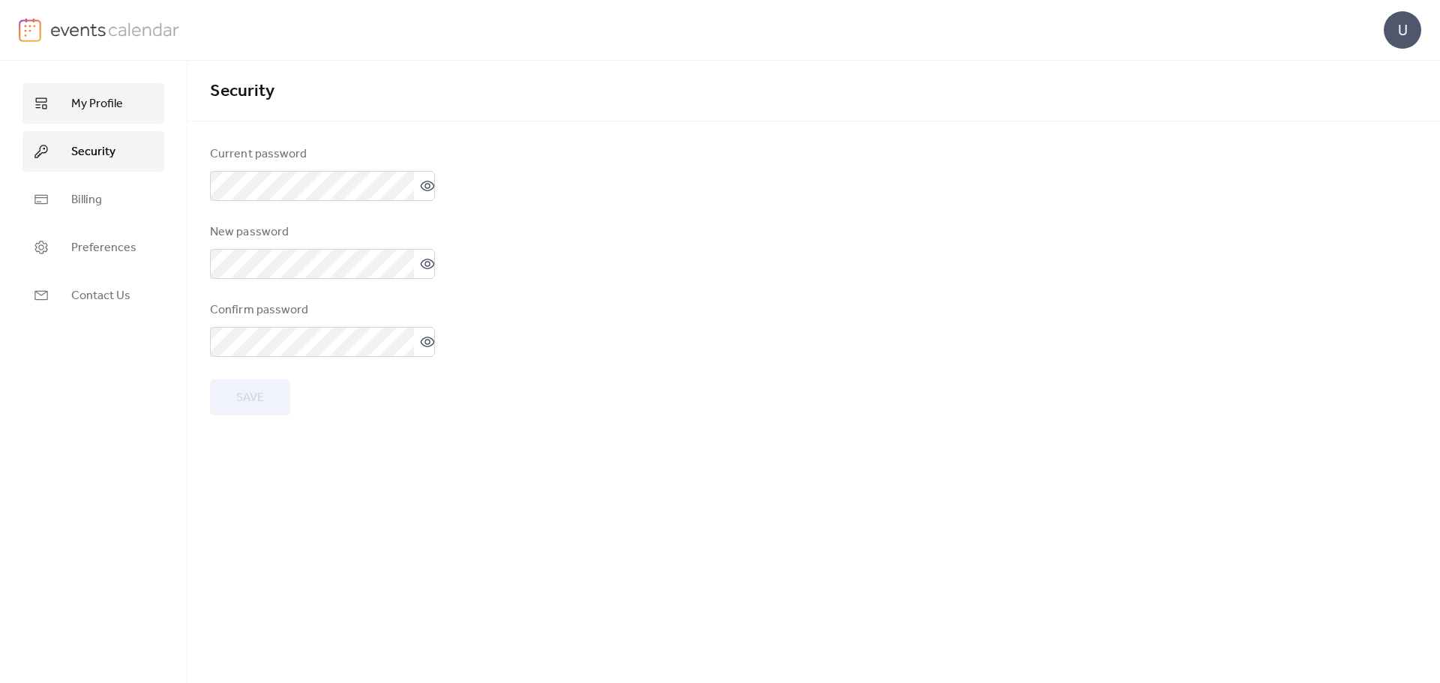
click at [93, 107] on span "My Profile" at bounding box center [97, 104] width 52 height 18
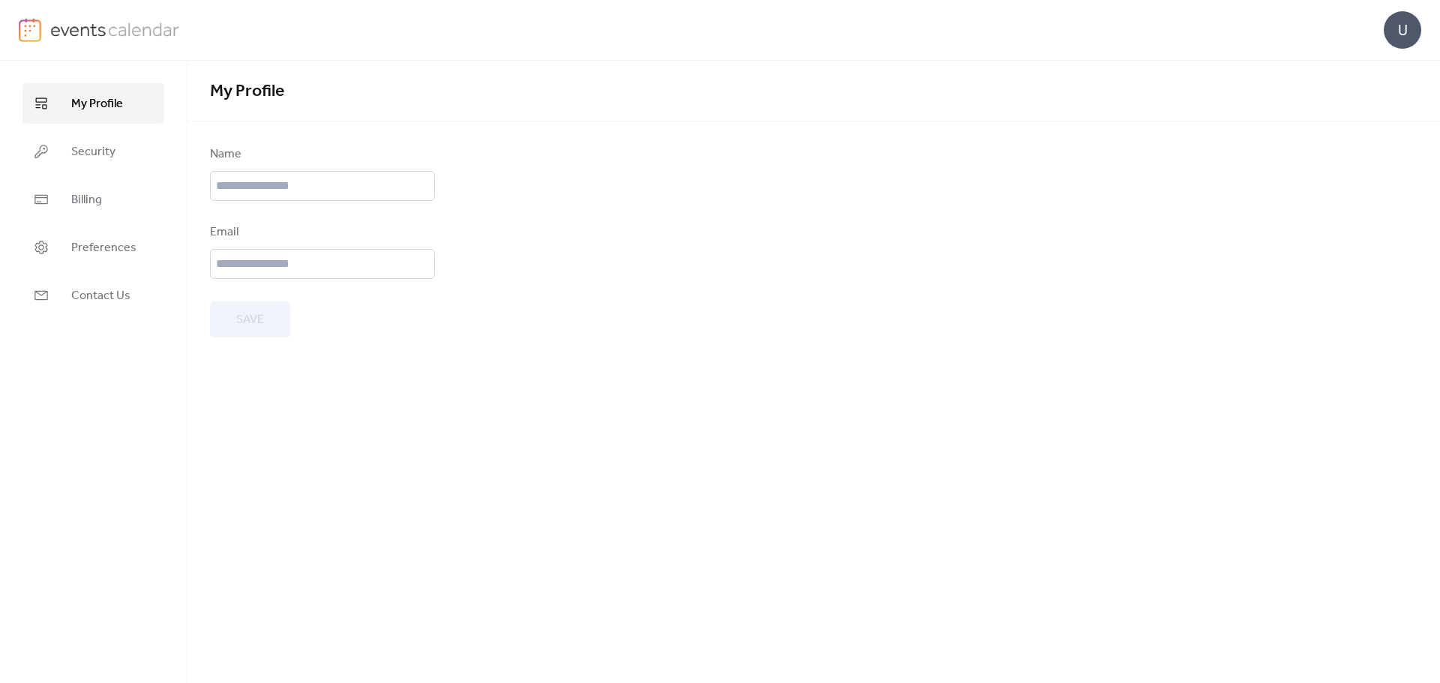
click at [1401, 29] on div "U" at bounding box center [1403, 30] width 38 height 38
click at [1370, 131] on span "Sign out" at bounding box center [1373, 134] width 44 height 18
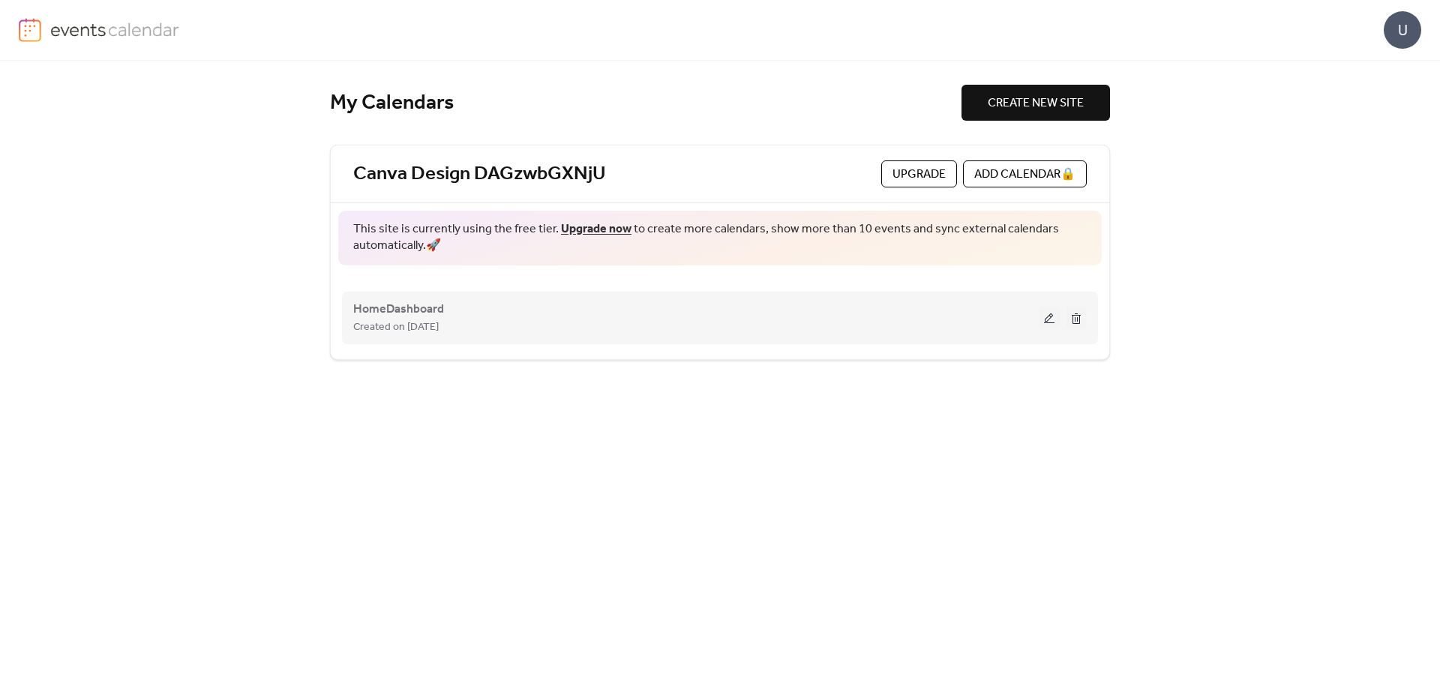
click at [1079, 321] on button at bounding box center [1076, 318] width 21 height 23
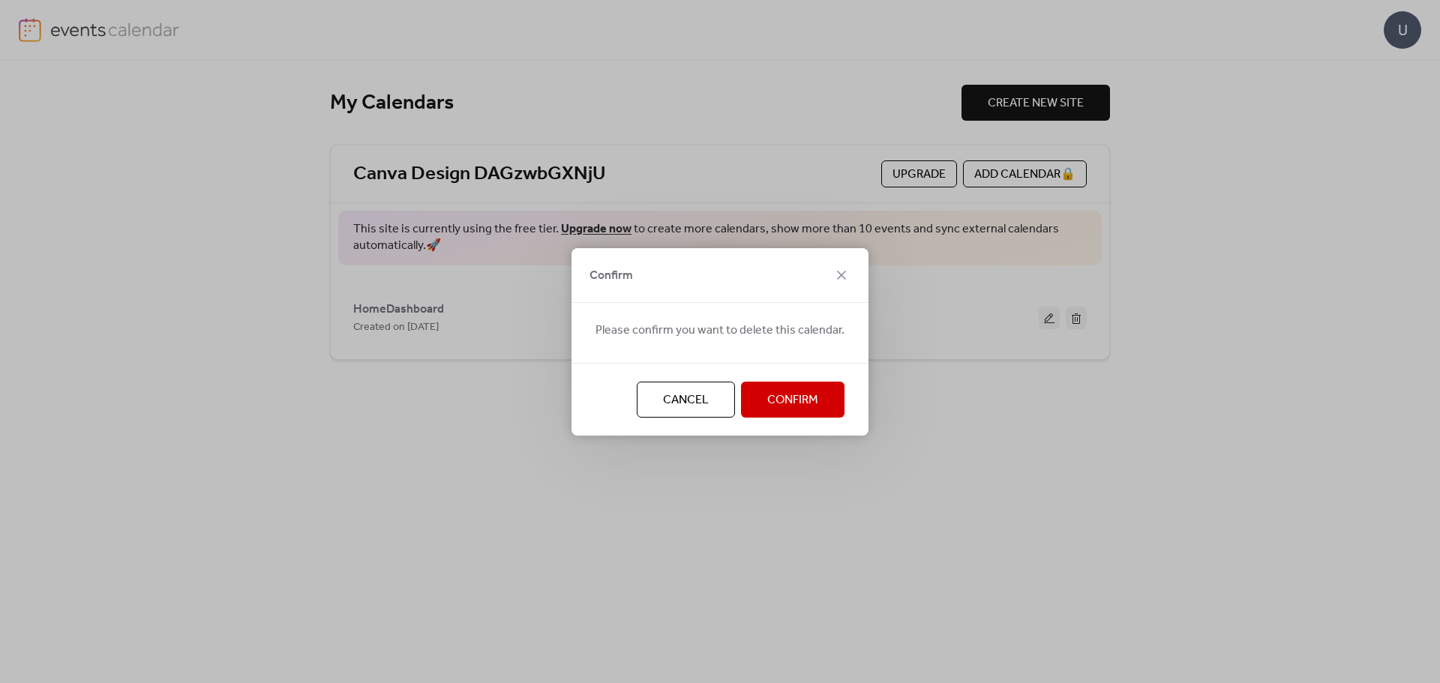
click at [812, 399] on span "Confirm" at bounding box center [792, 401] width 51 height 18
